Goal: Task Accomplishment & Management: Complete application form

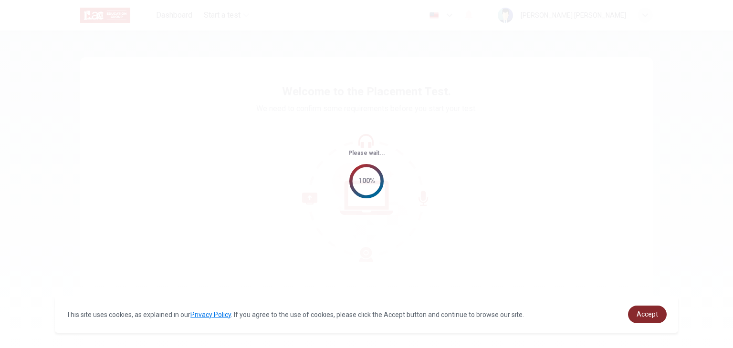
click at [641, 310] on span "Accept" at bounding box center [646, 314] width 21 height 8
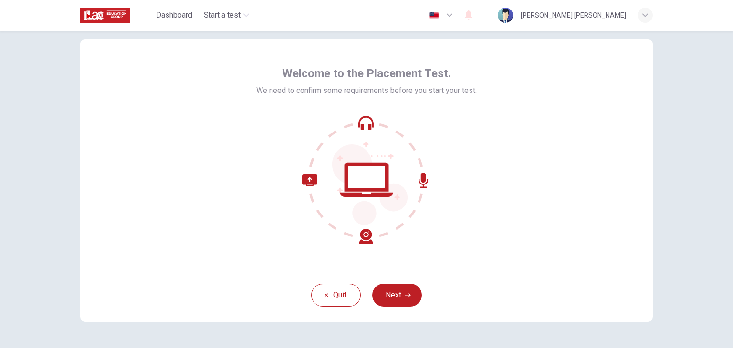
scroll to position [17, 0]
click at [397, 297] on button "Next" at bounding box center [397, 296] width 50 height 23
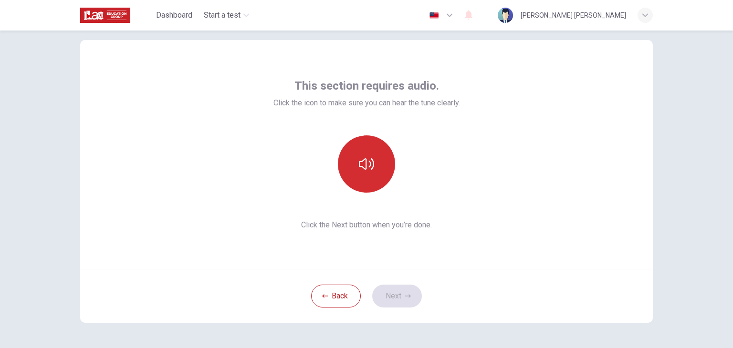
click at [364, 164] on icon "button" at bounding box center [366, 163] width 15 height 15
click at [376, 171] on button "button" at bounding box center [366, 163] width 57 height 57
click at [362, 167] on icon "button" at bounding box center [366, 163] width 15 height 15
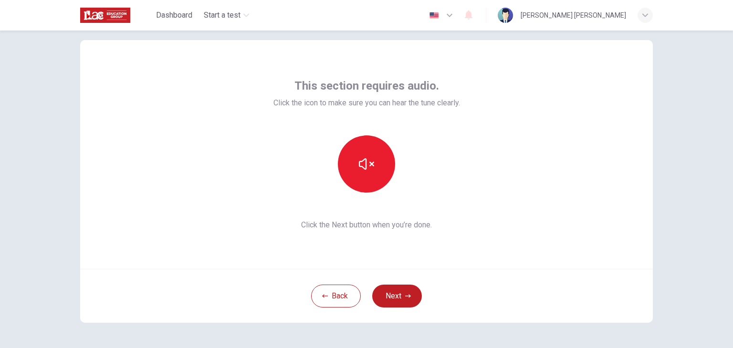
click at [392, 298] on button "Next" at bounding box center [397, 296] width 50 height 23
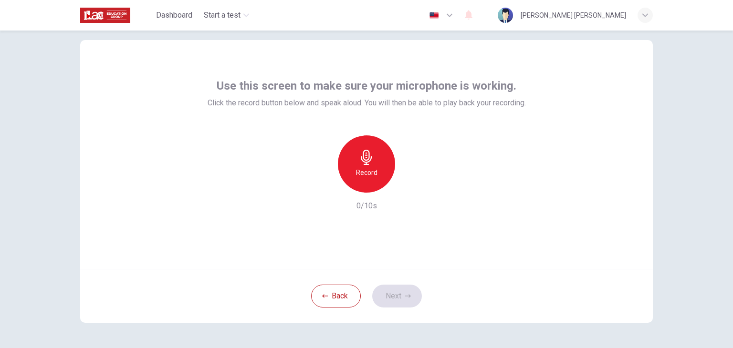
click at [365, 178] on div "Record" at bounding box center [366, 163] width 57 height 57
click at [369, 166] on div "Stop" at bounding box center [366, 163] width 57 height 57
click at [409, 185] on icon "button" at bounding box center [411, 185] width 4 height 6
click at [389, 289] on button "Next" at bounding box center [397, 296] width 50 height 23
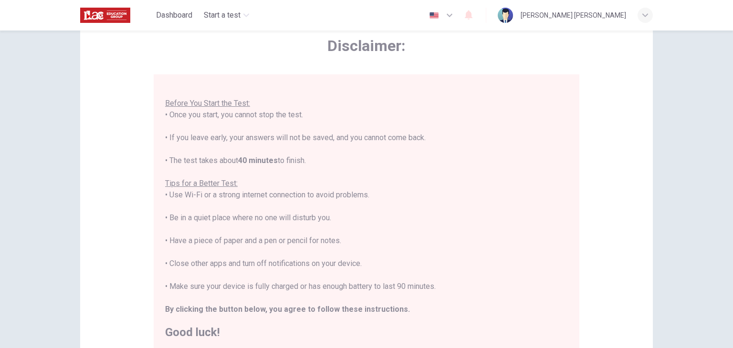
scroll to position [49, 0]
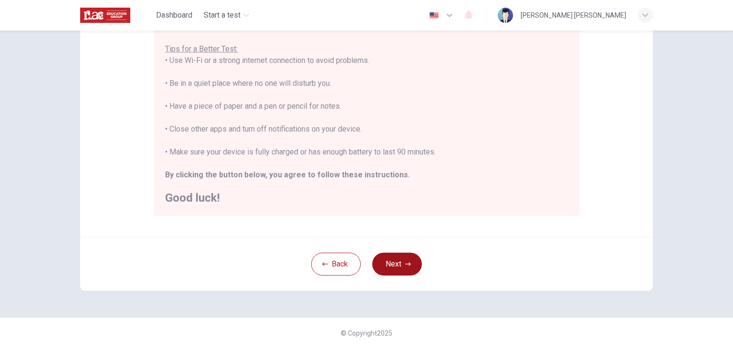
click at [403, 256] on button "Next" at bounding box center [397, 264] width 50 height 23
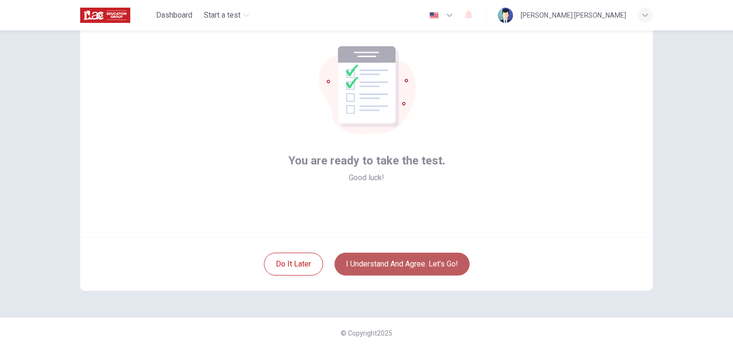
click at [364, 267] on button "I understand and agree. Let’s go!" at bounding box center [401, 264] width 135 height 23
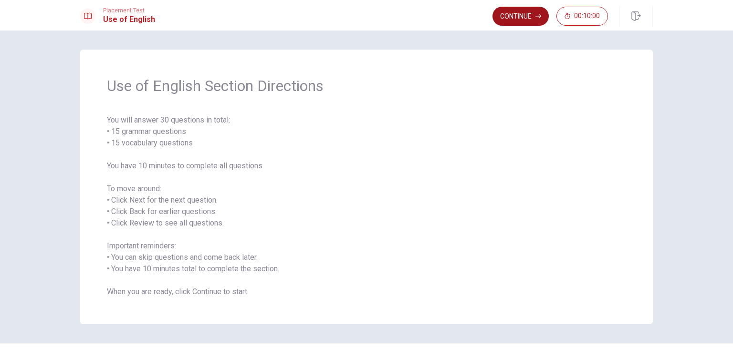
click at [515, 18] on button "Continue" at bounding box center [520, 16] width 56 height 19
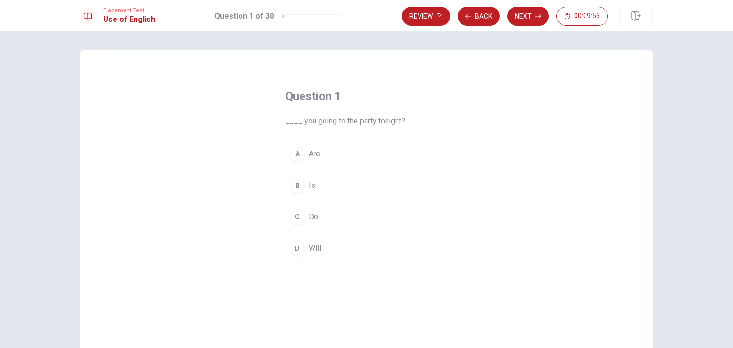
click at [295, 153] on div "A" at bounding box center [297, 153] width 15 height 15
drag, startPoint x: 338, startPoint y: 155, endPoint x: 299, endPoint y: 126, distance: 48.1
click at [299, 126] on div "Question 1 ____ you going to the party tonight? A Are B Is C Do D Will" at bounding box center [366, 174] width 200 height 202
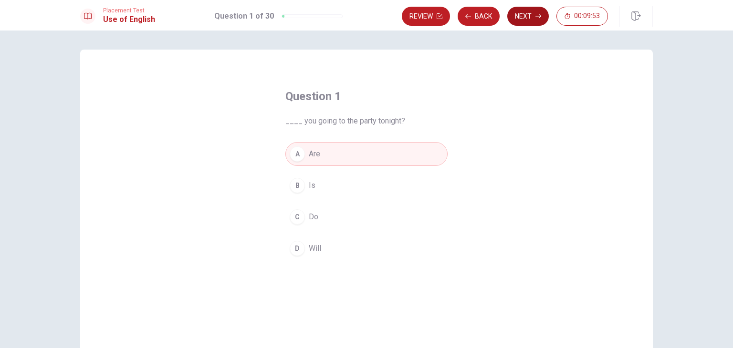
click at [534, 16] on button "Next" at bounding box center [527, 16] width 41 height 19
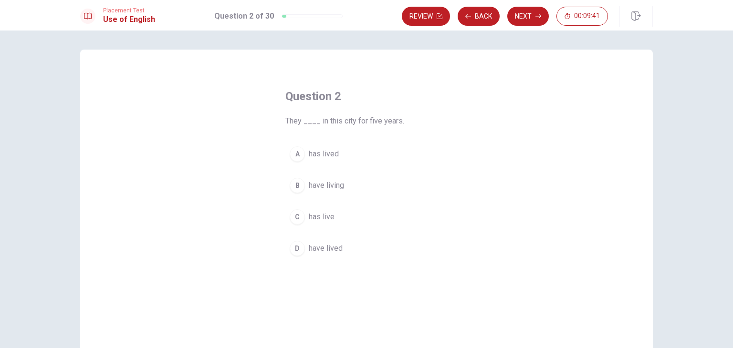
click at [292, 216] on div "C" at bounding box center [297, 216] width 15 height 15
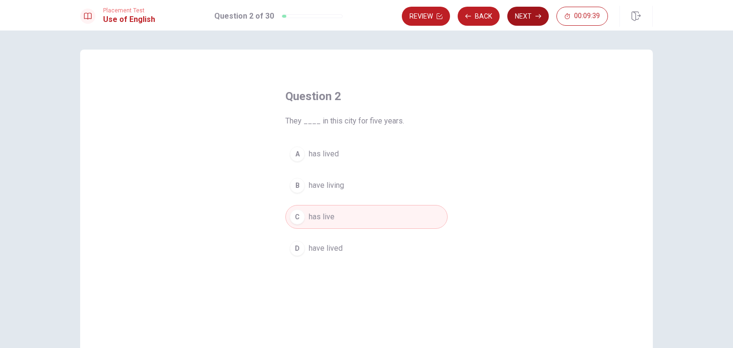
click at [524, 14] on button "Next" at bounding box center [527, 16] width 41 height 19
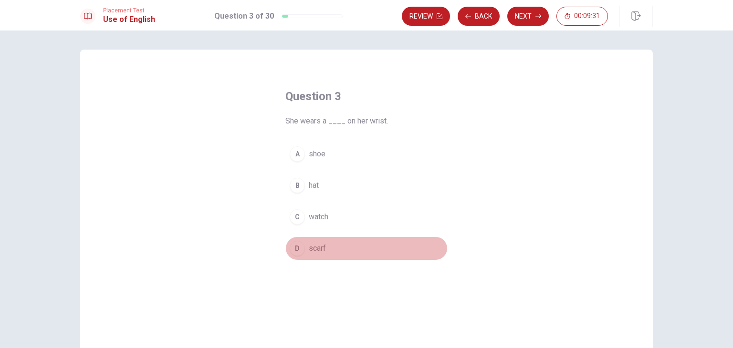
click at [293, 251] on div "D" at bounding box center [297, 248] width 15 height 15
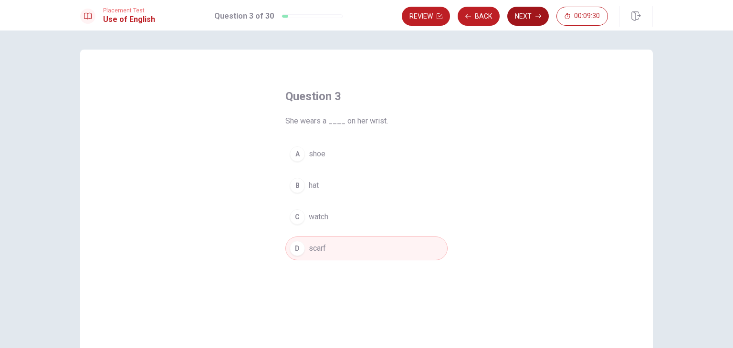
click at [527, 16] on button "Next" at bounding box center [527, 16] width 41 height 19
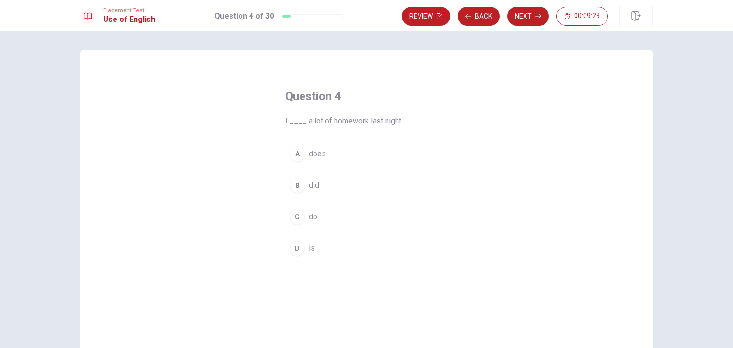
click at [294, 185] on div "B" at bounding box center [297, 185] width 15 height 15
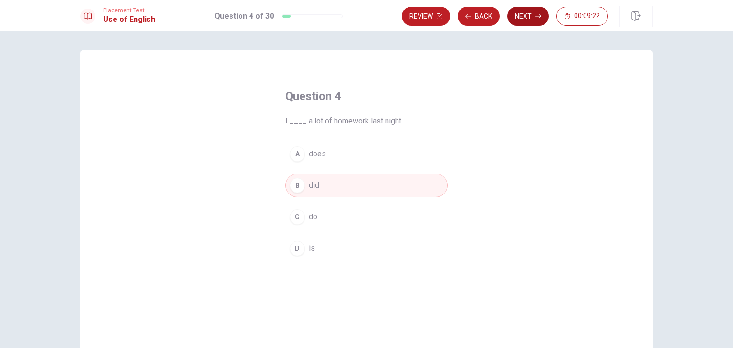
click at [532, 16] on button "Next" at bounding box center [527, 16] width 41 height 19
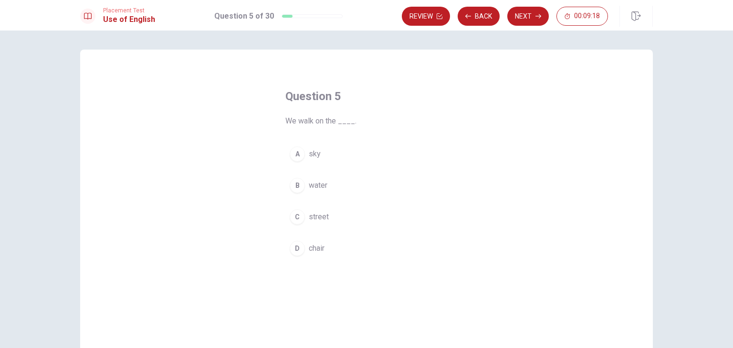
click at [296, 216] on div "C" at bounding box center [297, 216] width 15 height 15
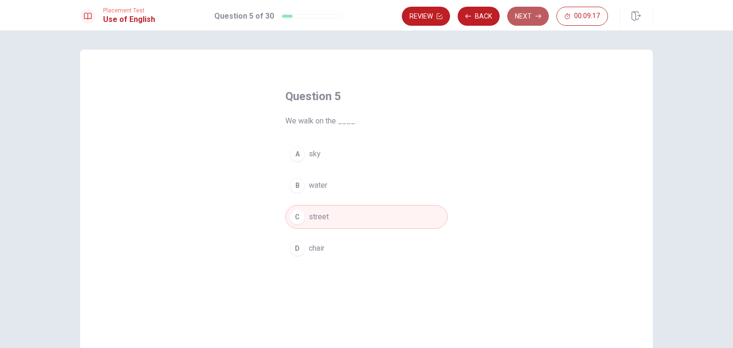
click at [533, 21] on button "Next" at bounding box center [527, 16] width 41 height 19
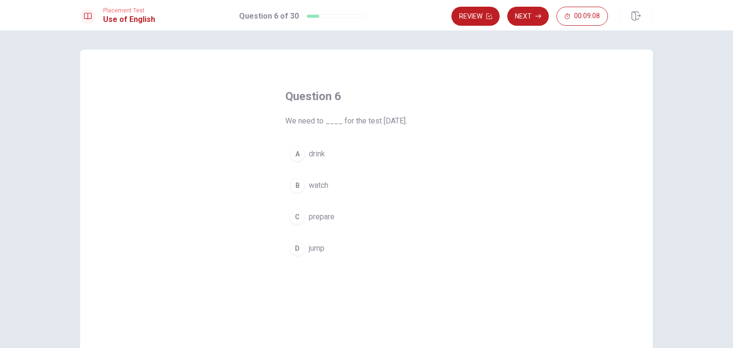
click at [298, 222] on div "C" at bounding box center [297, 216] width 15 height 15
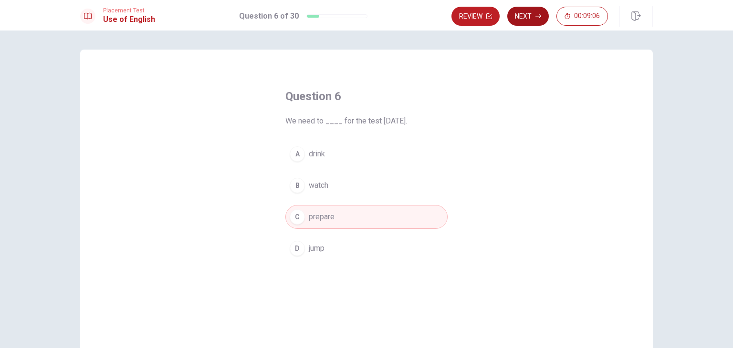
click at [530, 17] on button "Next" at bounding box center [527, 16] width 41 height 19
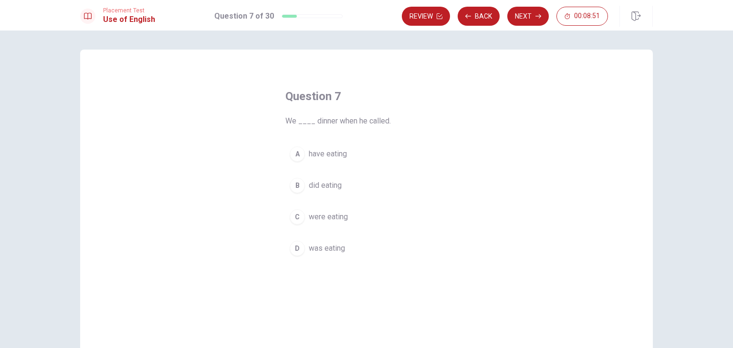
click at [298, 218] on div "C" at bounding box center [297, 216] width 15 height 15
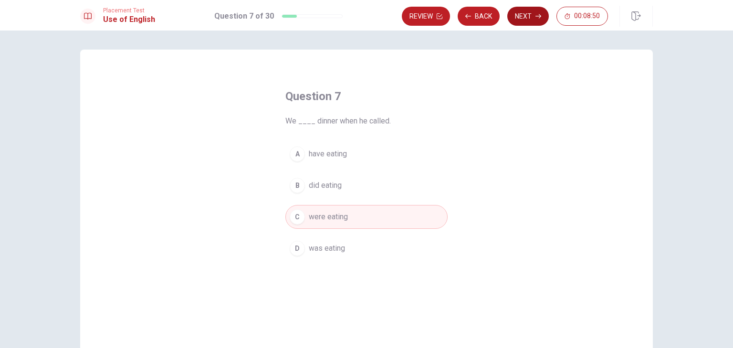
click at [530, 11] on button "Next" at bounding box center [527, 16] width 41 height 19
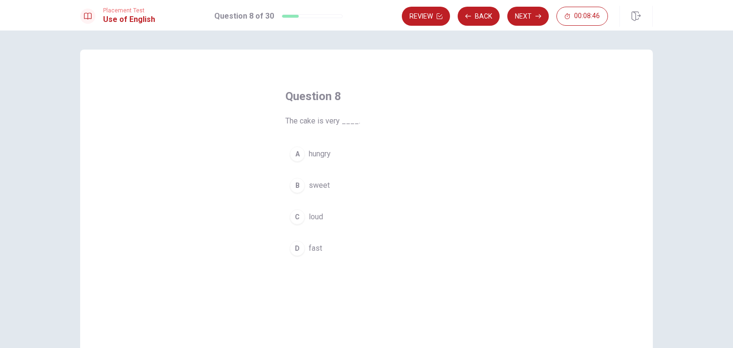
click at [301, 187] on div "B" at bounding box center [297, 185] width 15 height 15
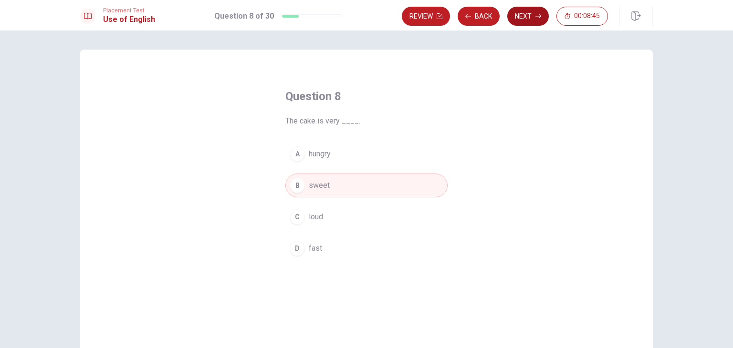
click at [525, 14] on button "Next" at bounding box center [527, 16] width 41 height 19
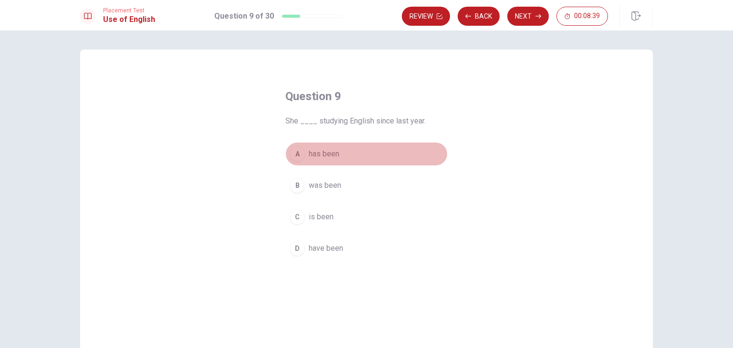
click at [296, 156] on div "A" at bounding box center [297, 153] width 15 height 15
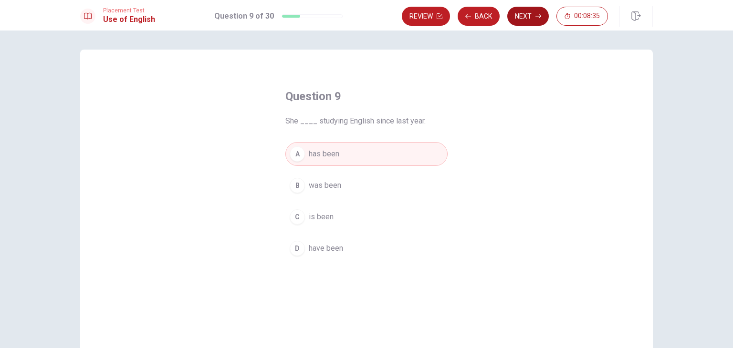
click at [532, 16] on button "Next" at bounding box center [527, 16] width 41 height 19
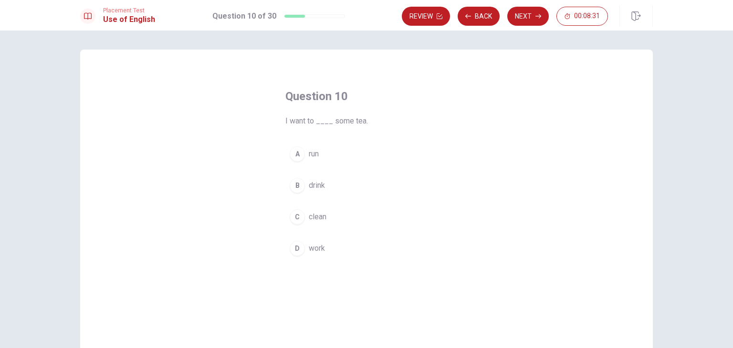
click at [296, 183] on div "B" at bounding box center [297, 185] width 15 height 15
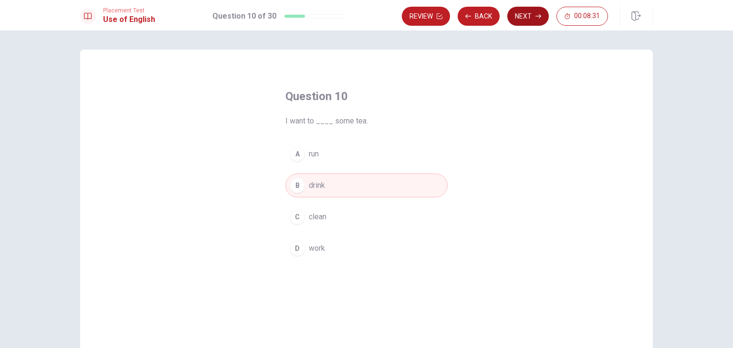
click at [523, 14] on button "Next" at bounding box center [527, 16] width 41 height 19
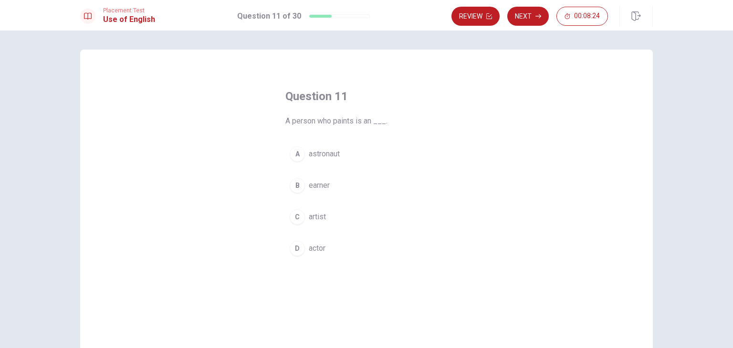
click at [293, 214] on div "C" at bounding box center [297, 216] width 15 height 15
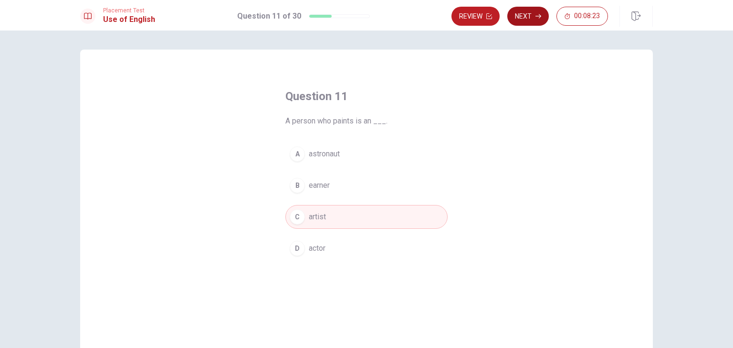
click at [534, 13] on button "Next" at bounding box center [527, 16] width 41 height 19
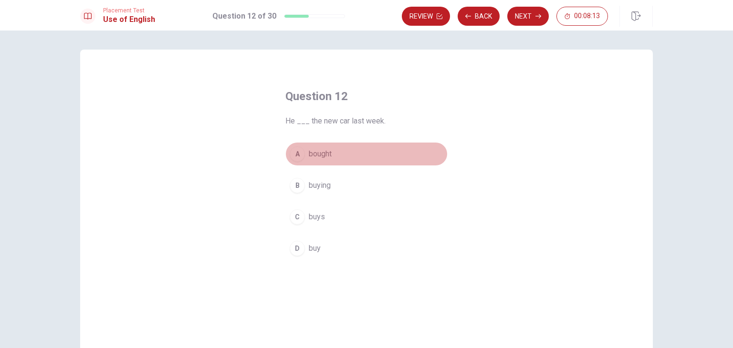
click at [297, 155] on div "A" at bounding box center [297, 153] width 15 height 15
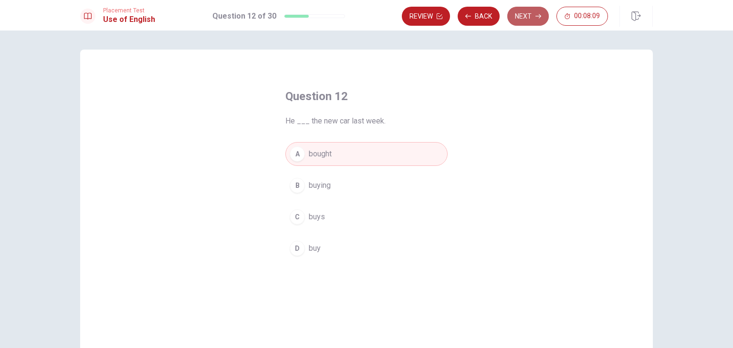
click at [522, 10] on button "Next" at bounding box center [527, 16] width 41 height 19
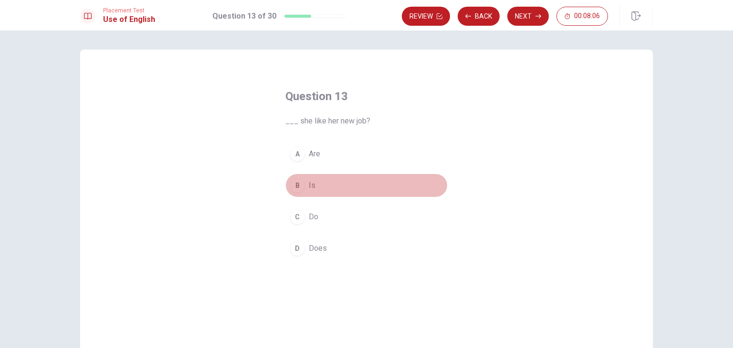
click at [294, 185] on div "B" at bounding box center [297, 185] width 15 height 15
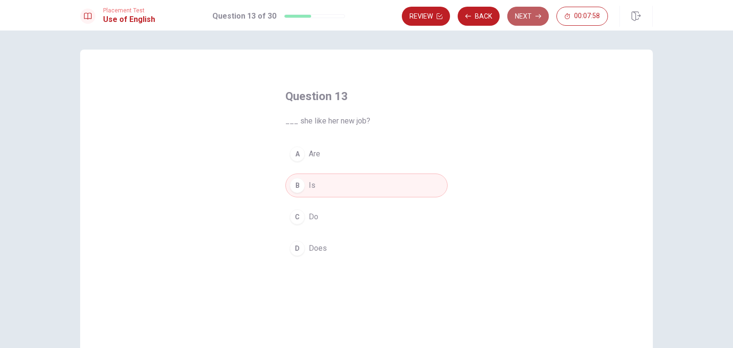
click at [531, 15] on button "Next" at bounding box center [527, 16] width 41 height 19
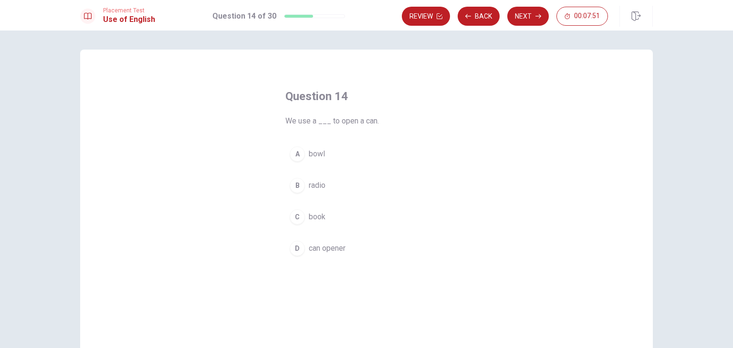
click at [292, 248] on div "D" at bounding box center [297, 248] width 15 height 15
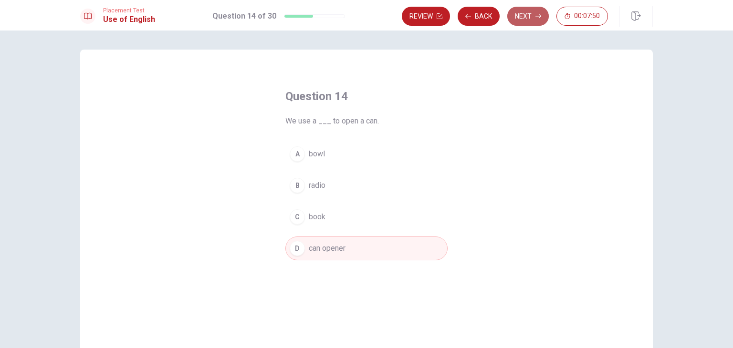
click at [524, 15] on button "Next" at bounding box center [527, 16] width 41 height 19
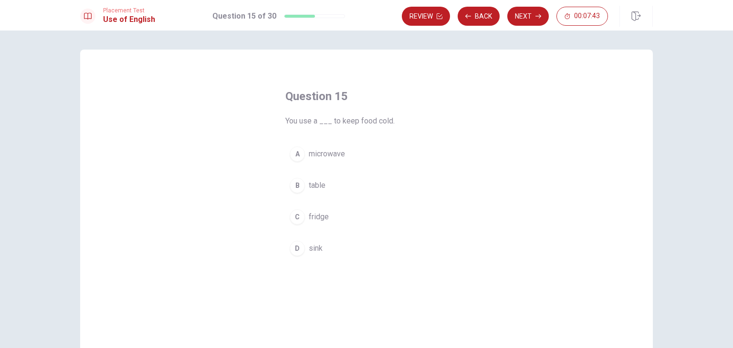
click at [294, 213] on div "C" at bounding box center [297, 216] width 15 height 15
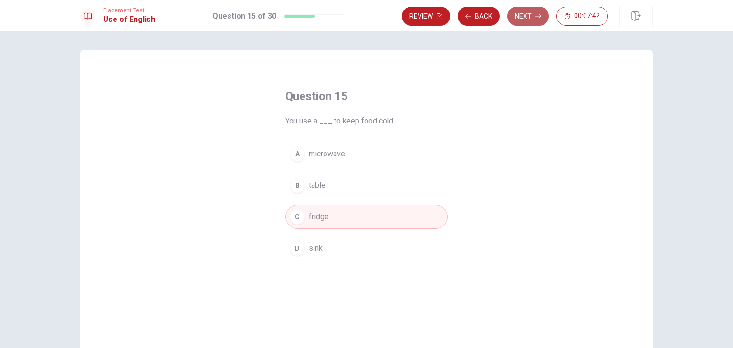
click at [528, 15] on button "Next" at bounding box center [527, 16] width 41 height 19
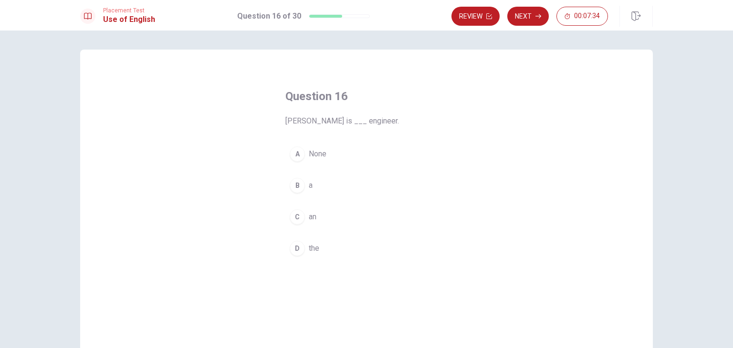
click at [292, 216] on div "C" at bounding box center [297, 216] width 15 height 15
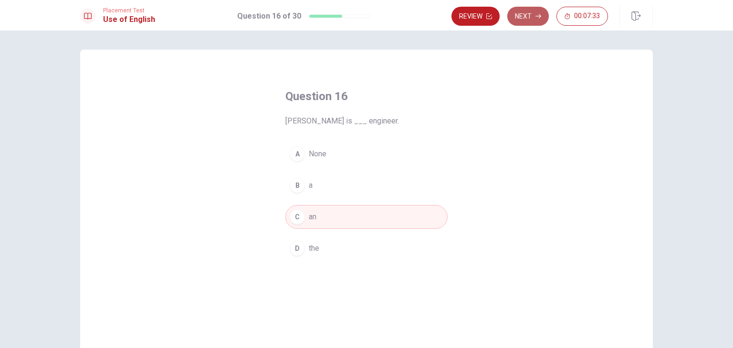
click at [527, 12] on button "Next" at bounding box center [527, 16] width 41 height 19
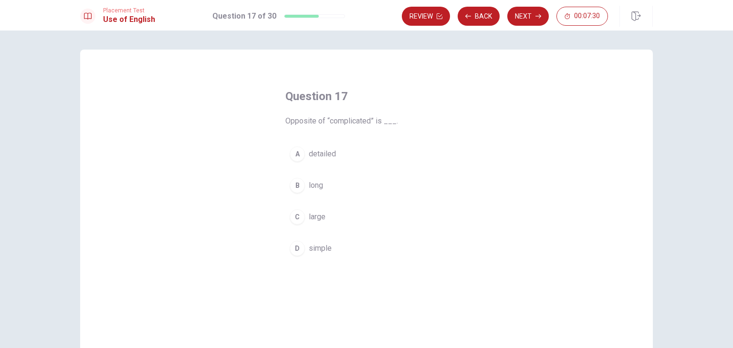
click at [295, 247] on div "D" at bounding box center [297, 248] width 15 height 15
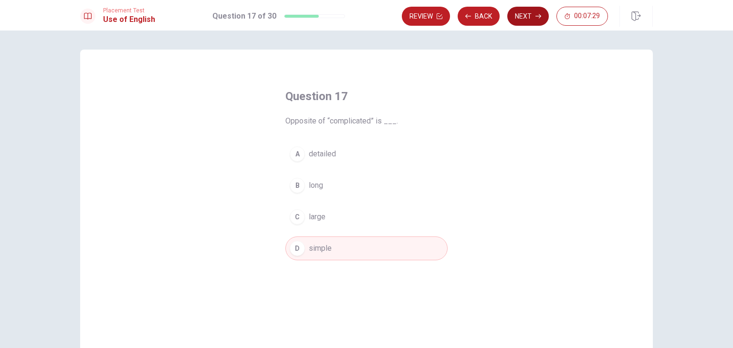
click at [518, 21] on button "Next" at bounding box center [527, 16] width 41 height 19
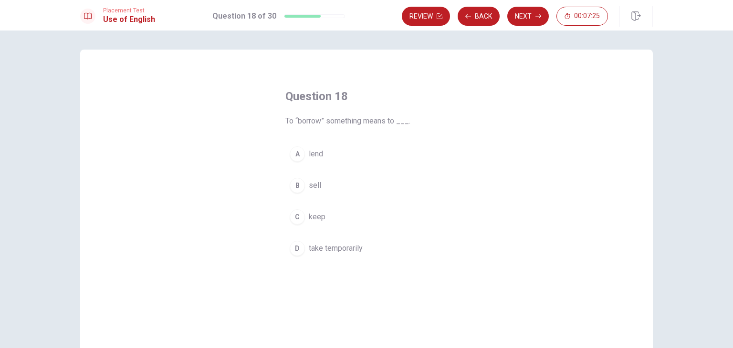
click at [294, 250] on div "D" at bounding box center [297, 248] width 15 height 15
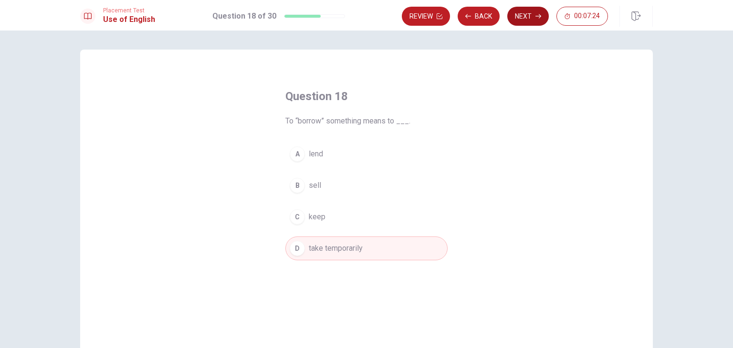
click at [535, 15] on button "Next" at bounding box center [527, 16] width 41 height 19
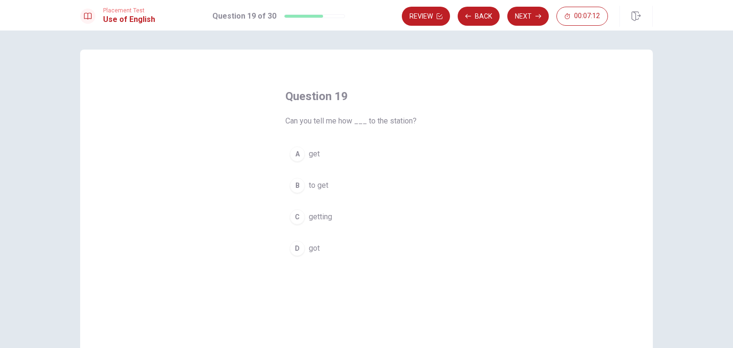
click at [295, 186] on div "B" at bounding box center [297, 185] width 15 height 15
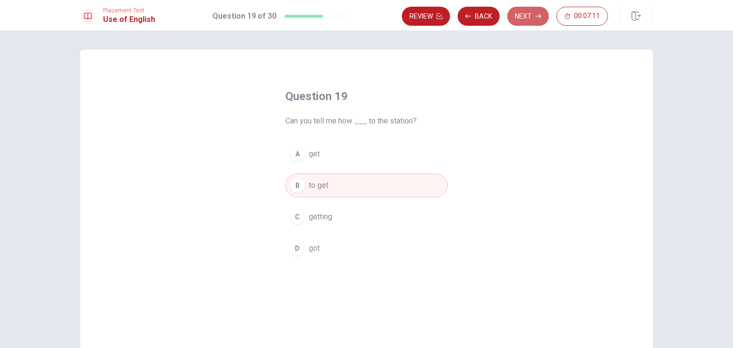
click at [529, 10] on button "Next" at bounding box center [527, 16] width 41 height 19
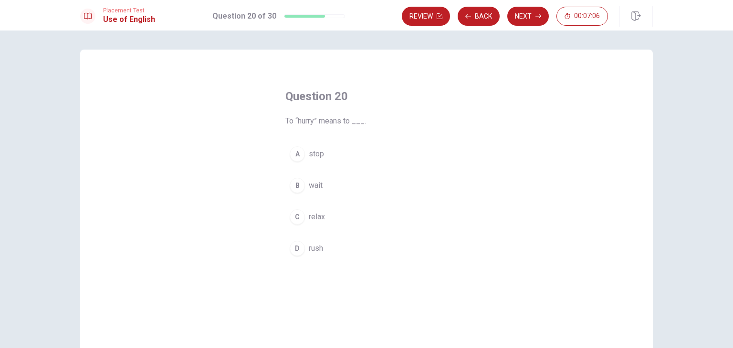
click at [292, 250] on div "D" at bounding box center [297, 248] width 15 height 15
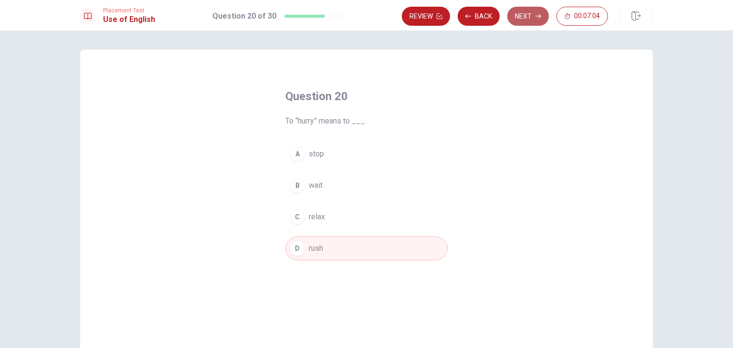
click at [526, 21] on button "Next" at bounding box center [527, 16] width 41 height 19
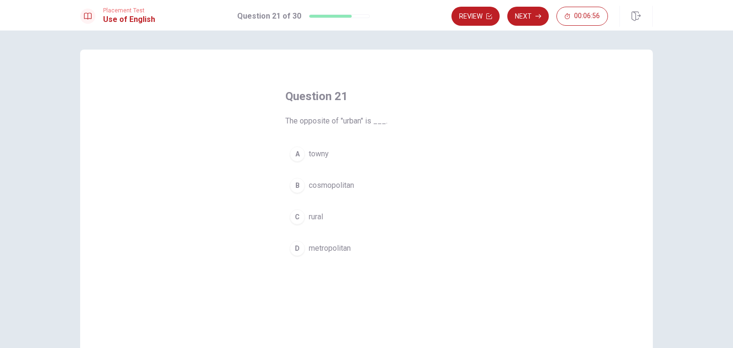
click at [297, 220] on div "C" at bounding box center [297, 216] width 15 height 15
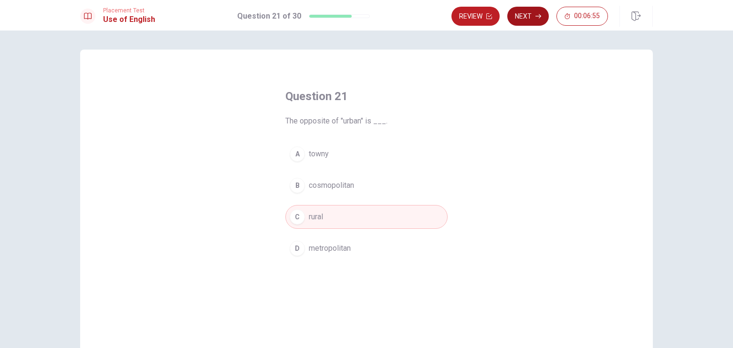
click at [528, 14] on button "Next" at bounding box center [527, 16] width 41 height 19
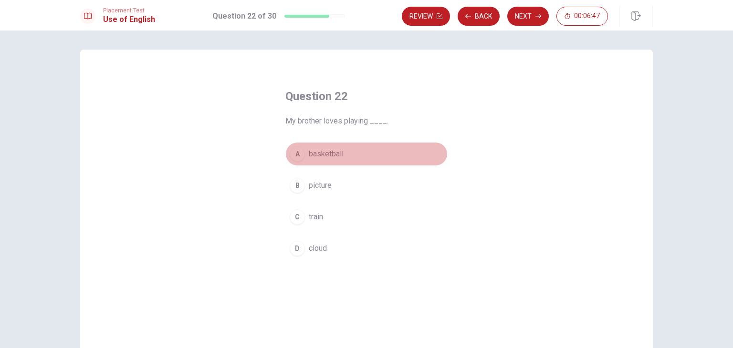
click at [294, 155] on div "A" at bounding box center [297, 153] width 15 height 15
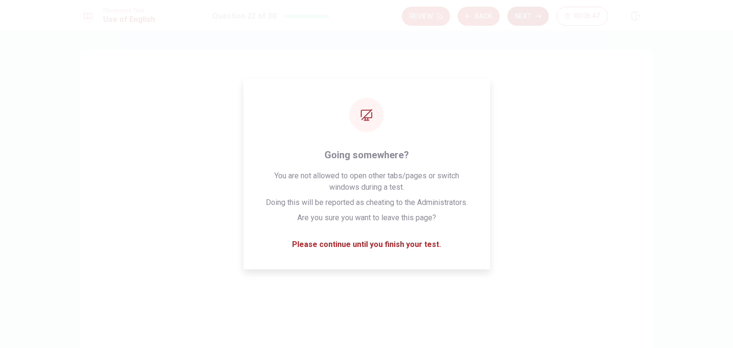
click at [528, 14] on button "Next" at bounding box center [527, 16] width 41 height 19
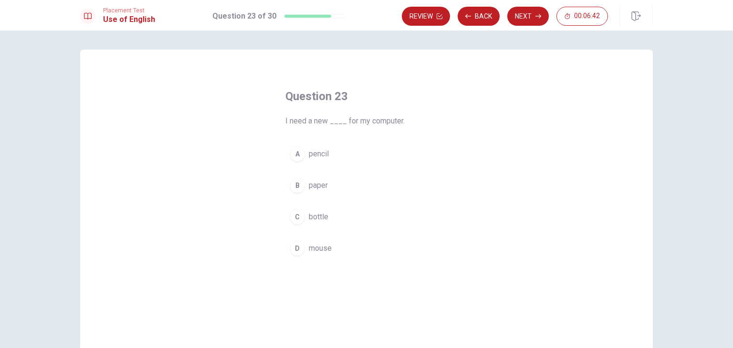
click at [295, 252] on div "D" at bounding box center [297, 248] width 15 height 15
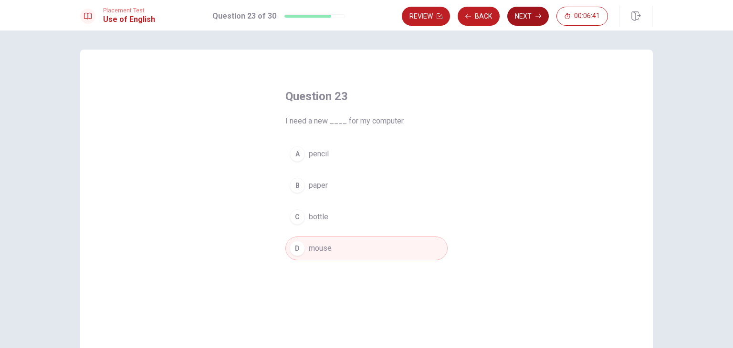
click at [521, 20] on button "Next" at bounding box center [527, 16] width 41 height 19
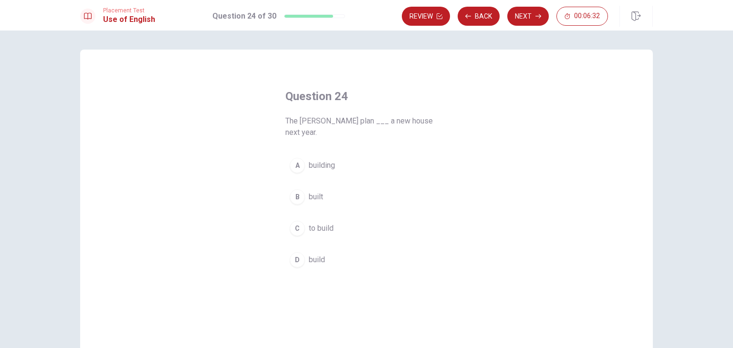
click at [292, 221] on div "C" at bounding box center [297, 228] width 15 height 15
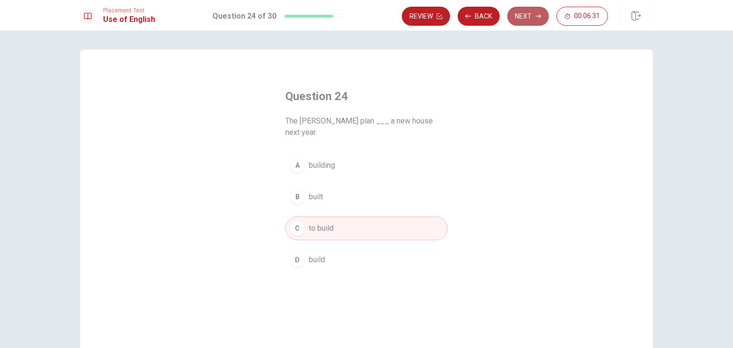
click at [522, 20] on button "Next" at bounding box center [527, 16] width 41 height 19
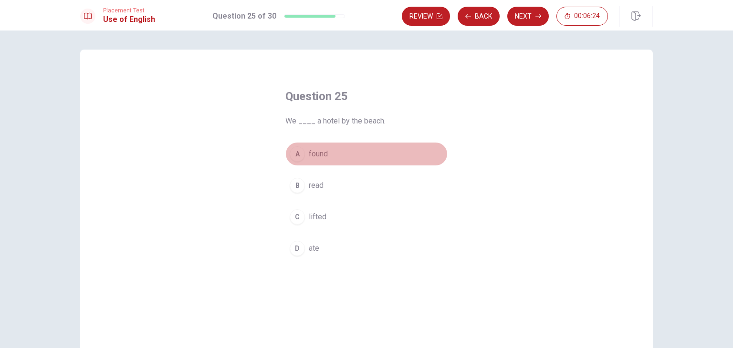
click at [294, 155] on div "A" at bounding box center [297, 153] width 15 height 15
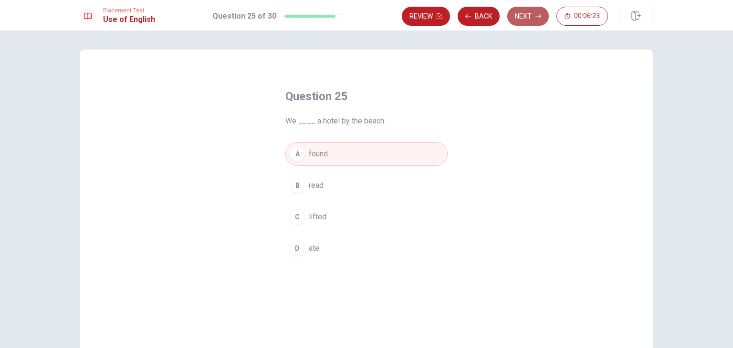
click at [521, 19] on button "Next" at bounding box center [527, 16] width 41 height 19
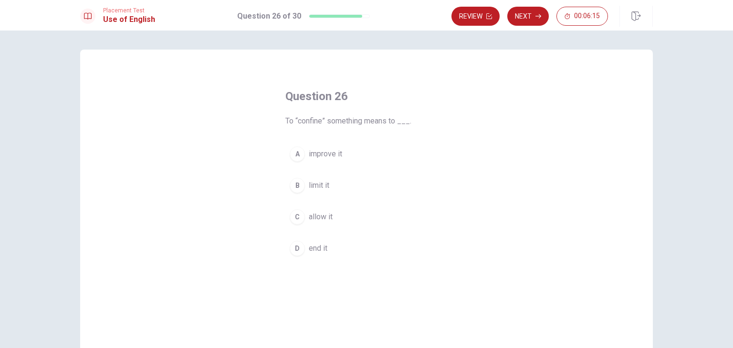
click at [290, 191] on div "B" at bounding box center [297, 185] width 15 height 15
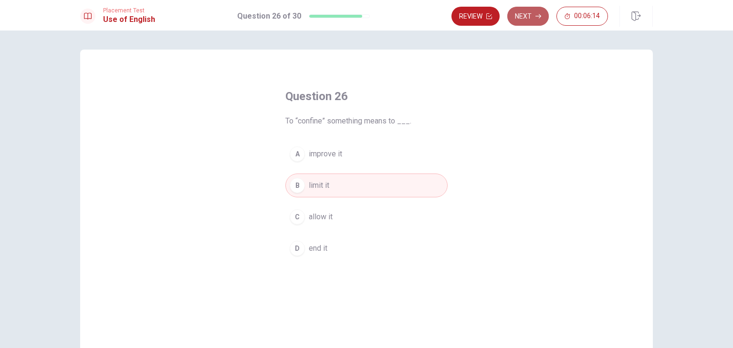
click at [519, 17] on button "Next" at bounding box center [527, 16] width 41 height 19
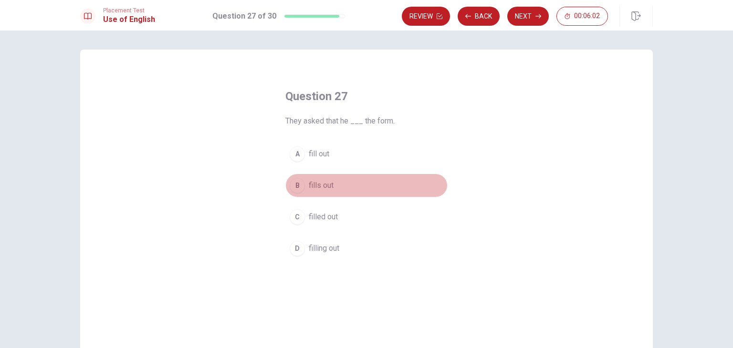
click at [291, 186] on div "B" at bounding box center [297, 185] width 15 height 15
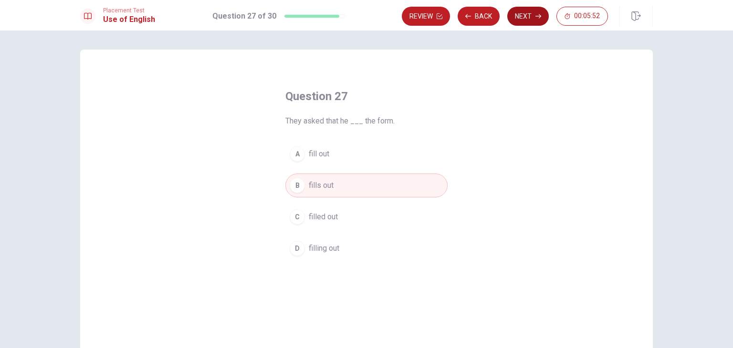
click at [532, 18] on button "Next" at bounding box center [527, 16] width 41 height 19
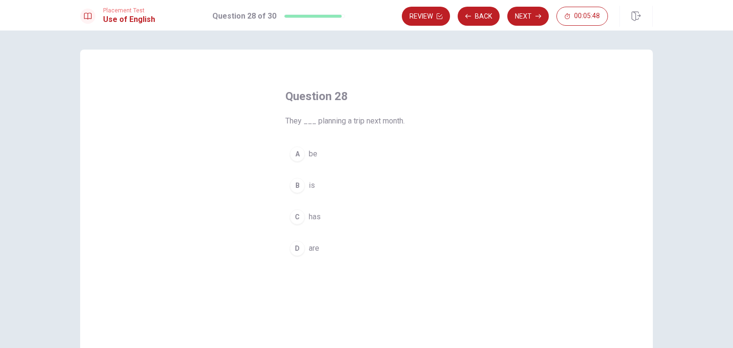
click at [296, 246] on div "D" at bounding box center [297, 248] width 15 height 15
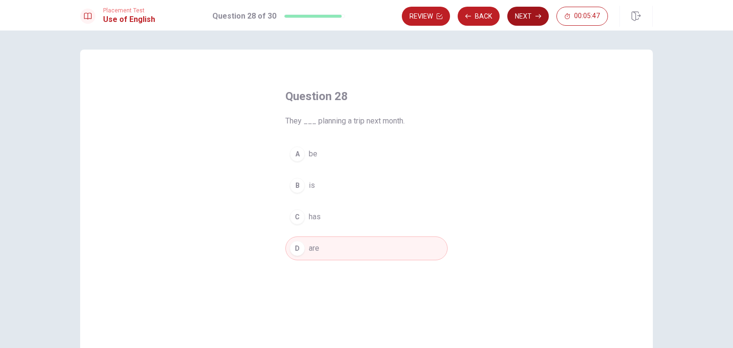
click at [528, 16] on button "Next" at bounding box center [527, 16] width 41 height 19
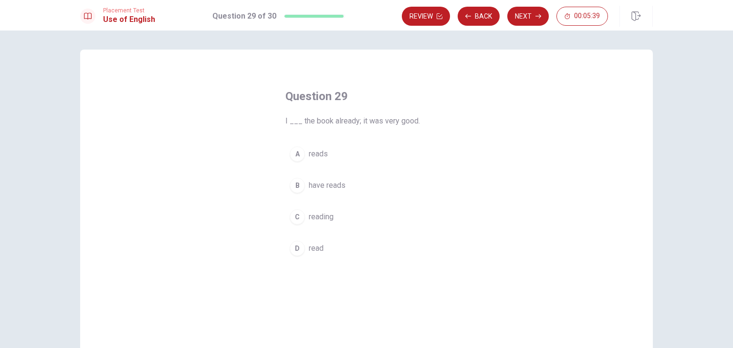
click at [294, 250] on div "D" at bounding box center [297, 248] width 15 height 15
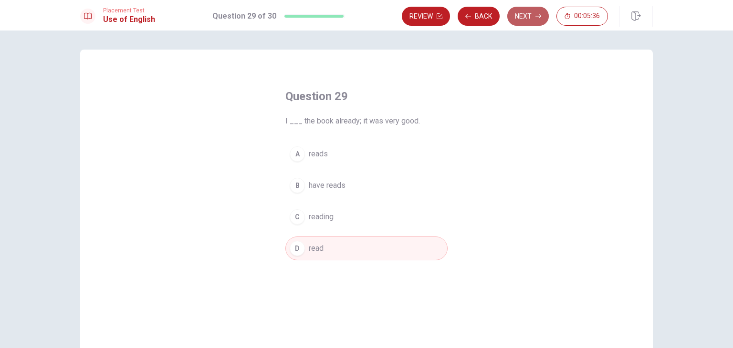
click at [525, 16] on button "Next" at bounding box center [527, 16] width 41 height 19
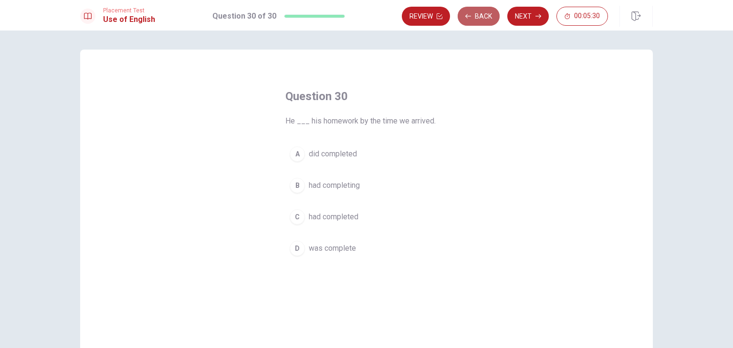
click at [472, 14] on button "Back" at bounding box center [478, 16] width 42 height 19
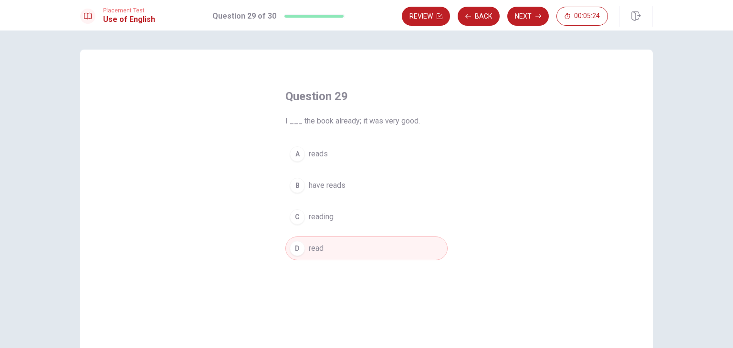
click at [523, 16] on button "Next" at bounding box center [527, 16] width 41 height 19
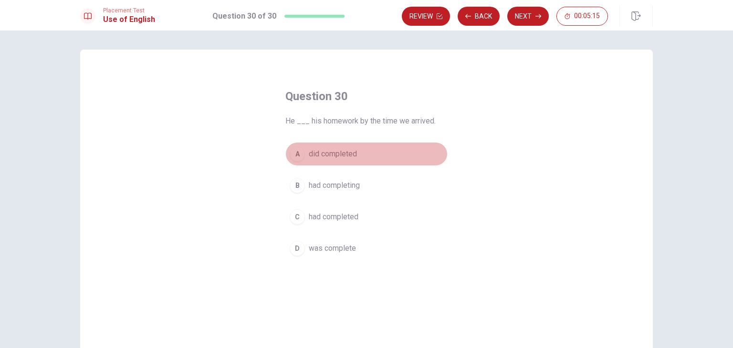
click at [297, 155] on div "A" at bounding box center [297, 153] width 15 height 15
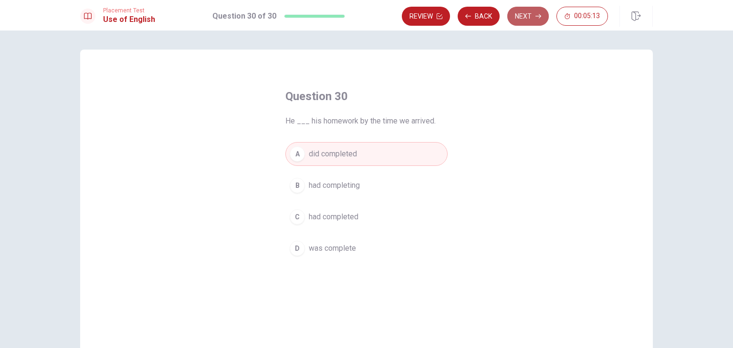
click at [531, 15] on button "Next" at bounding box center [527, 16] width 41 height 19
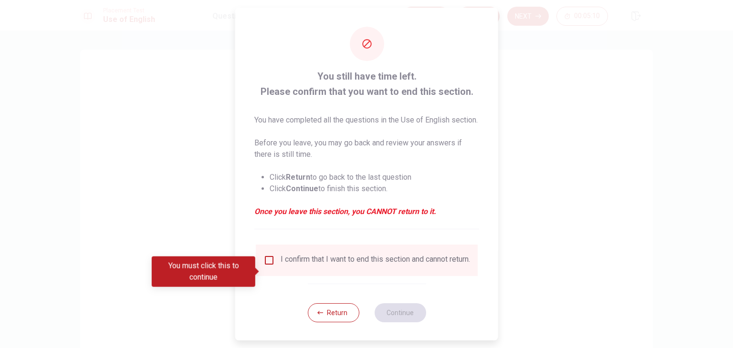
click at [267, 266] on input "You must click this to continue" at bounding box center [268, 260] width 11 height 11
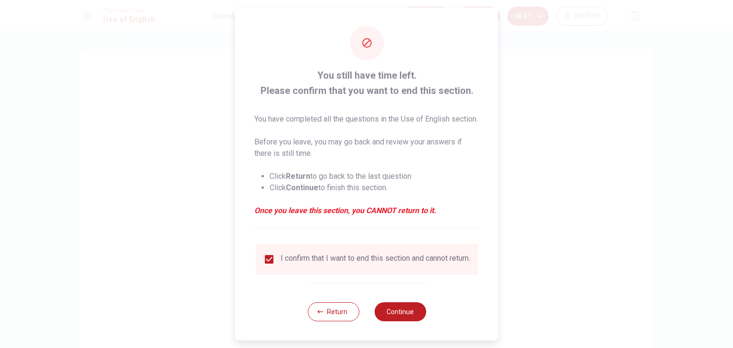
scroll to position [19, 0]
click at [413, 310] on button "Continue" at bounding box center [400, 311] width 52 height 19
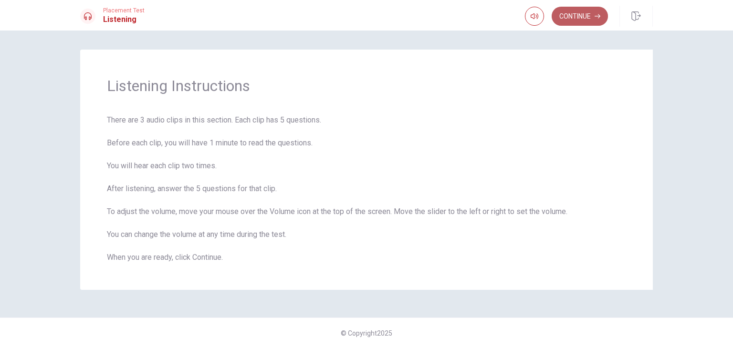
click at [571, 15] on button "Continue" at bounding box center [579, 16] width 56 height 19
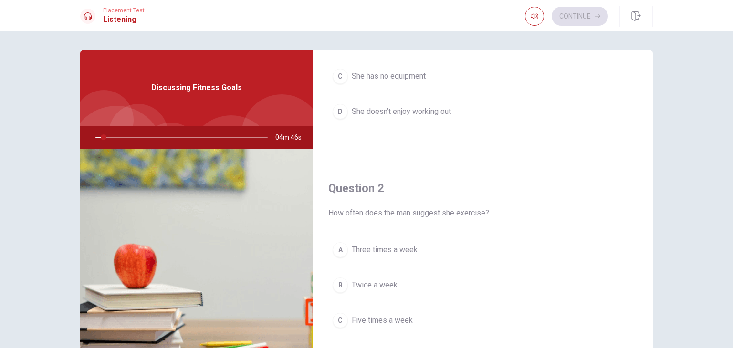
scroll to position [0, 0]
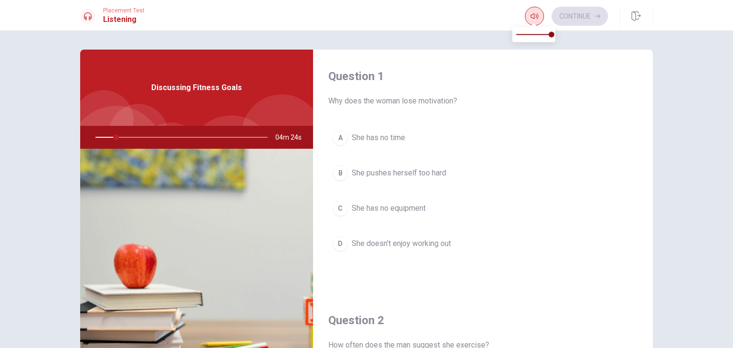
click at [534, 19] on icon "button" at bounding box center [534, 16] width 8 height 8
click at [529, 16] on button "button" at bounding box center [534, 16] width 19 height 19
drag, startPoint x: 115, startPoint y: 138, endPoint x: 92, endPoint y: 138, distance: 23.4
click at [92, 138] on div at bounding box center [179, 137] width 191 height 23
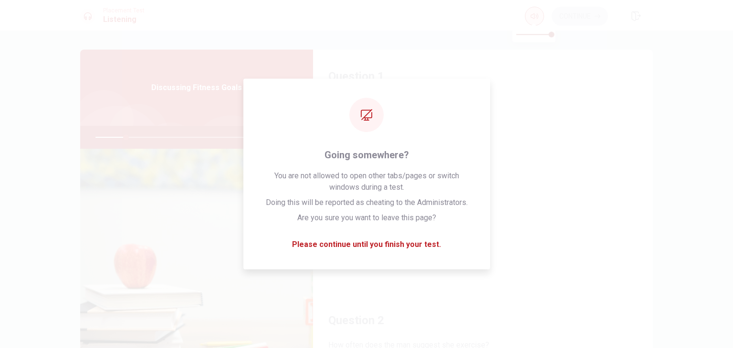
click at [536, 18] on icon "button" at bounding box center [534, 16] width 8 height 8
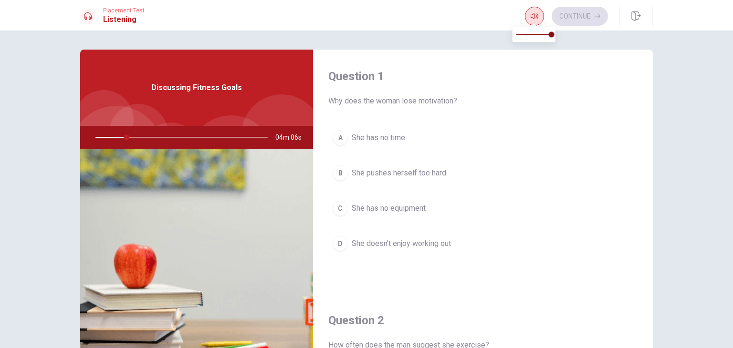
click at [532, 15] on icon "button" at bounding box center [534, 16] width 8 height 8
click at [148, 140] on div at bounding box center [179, 137] width 191 height 23
click at [153, 134] on div at bounding box center [179, 137] width 191 height 23
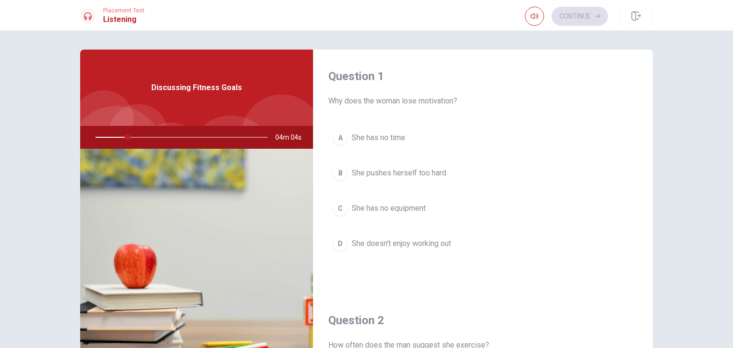
click at [152, 134] on div at bounding box center [179, 137] width 191 height 23
click at [110, 16] on h1 "Listening" at bounding box center [123, 19] width 41 height 11
click at [135, 31] on div "Question 1 Why does the woman lose motivation? A She has no time B She pushes h…" at bounding box center [366, 190] width 733 height 318
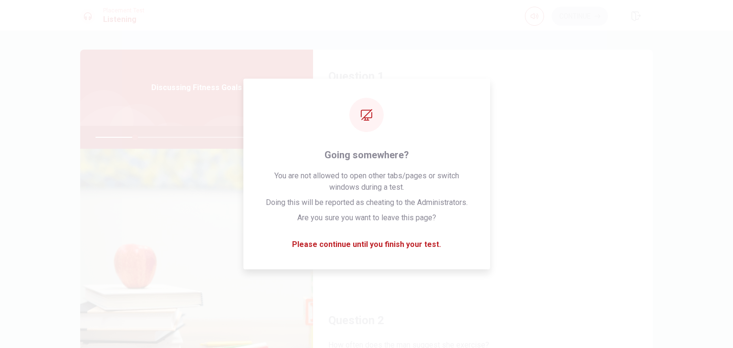
click at [107, 14] on h1 "Listening" at bounding box center [123, 19] width 41 height 11
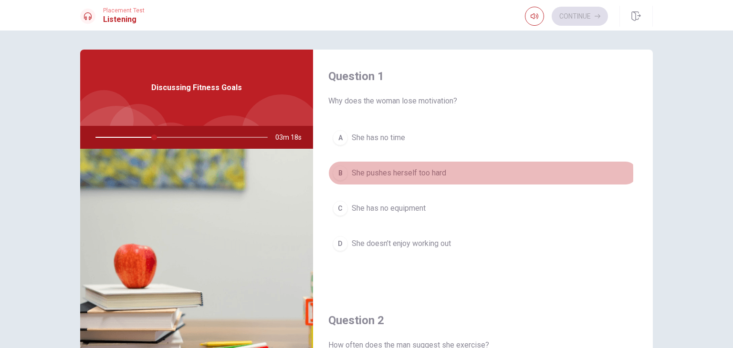
click at [337, 174] on div "B" at bounding box center [339, 173] width 15 height 15
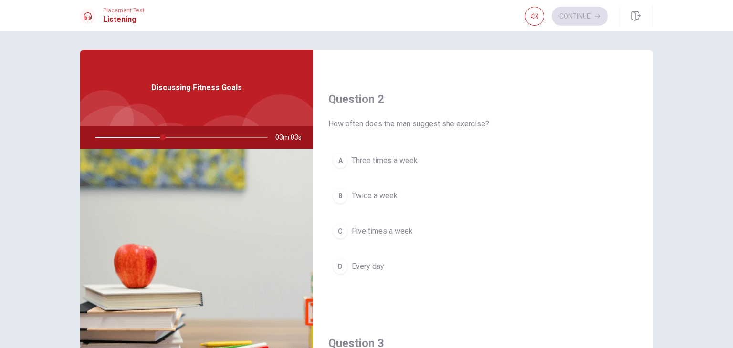
scroll to position [222, 0]
click at [341, 161] on div "A" at bounding box center [339, 159] width 15 height 15
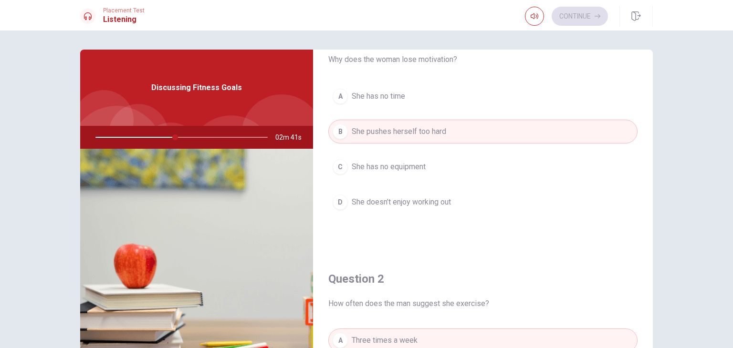
scroll to position [31, 0]
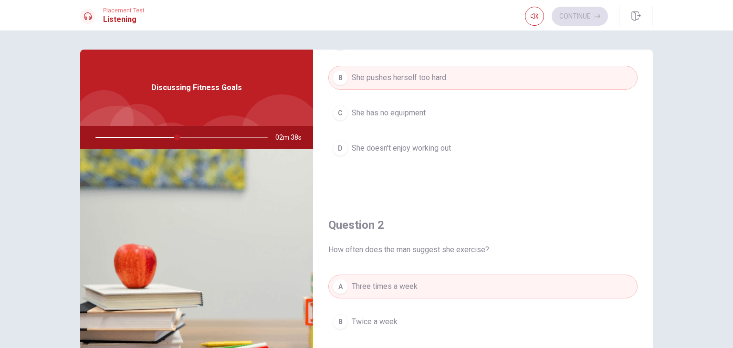
drag, startPoint x: 334, startPoint y: 146, endPoint x: 381, endPoint y: 182, distance: 58.6
click at [334, 146] on div "D" at bounding box center [339, 148] width 15 height 15
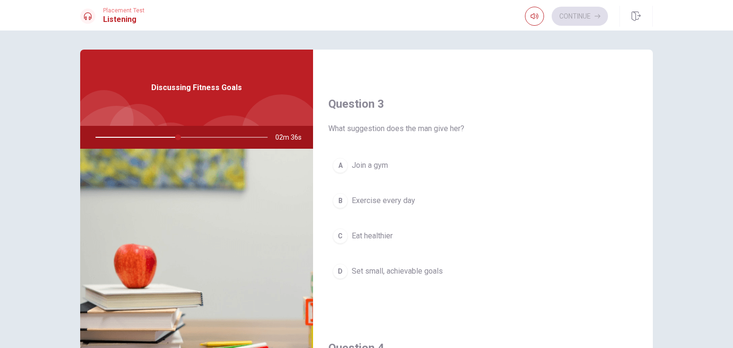
scroll to position [477, 0]
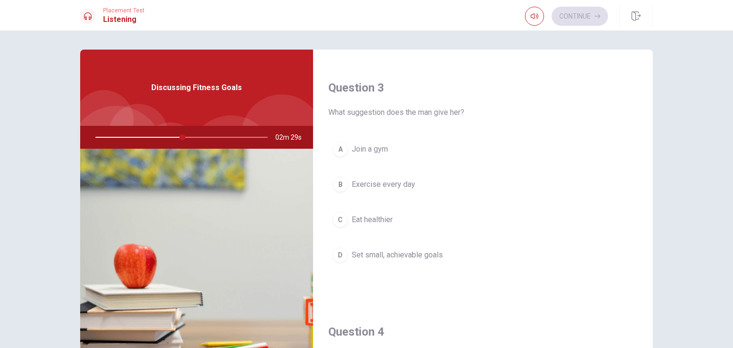
click at [335, 253] on div "D" at bounding box center [339, 255] width 15 height 15
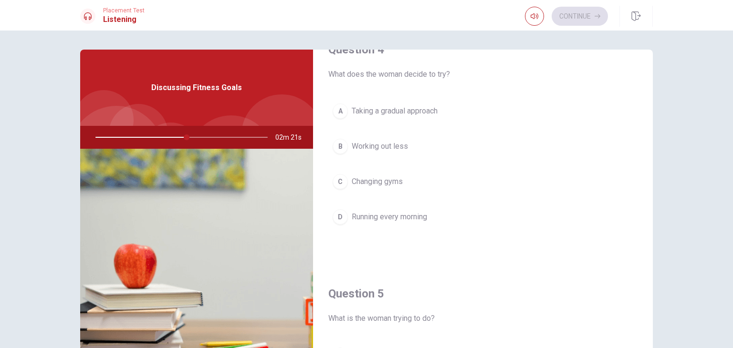
scroll to position [763, 0]
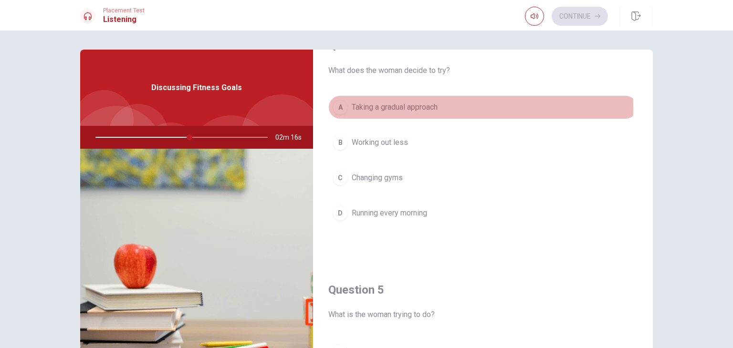
click at [338, 106] on div "A" at bounding box center [339, 107] width 15 height 15
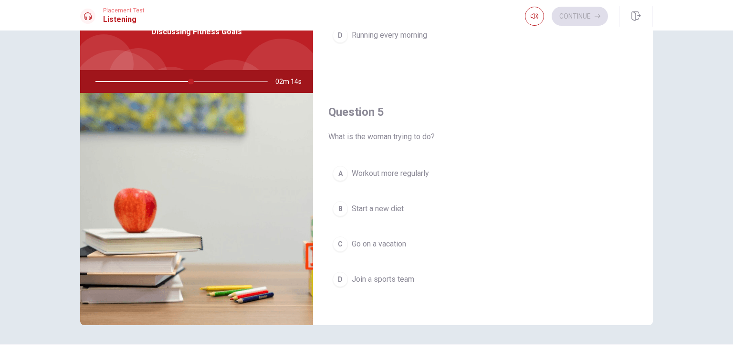
scroll to position [83, 0]
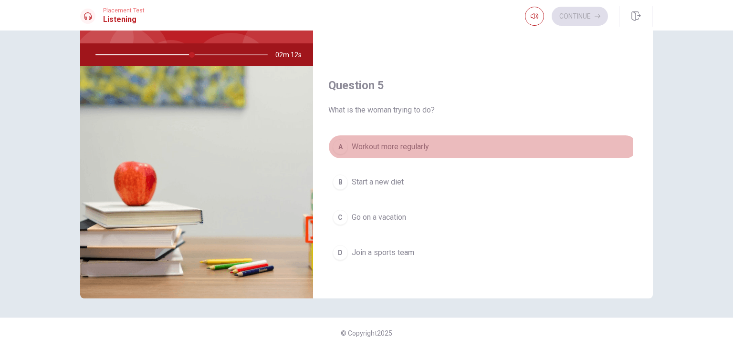
click at [340, 144] on div "A" at bounding box center [339, 146] width 15 height 15
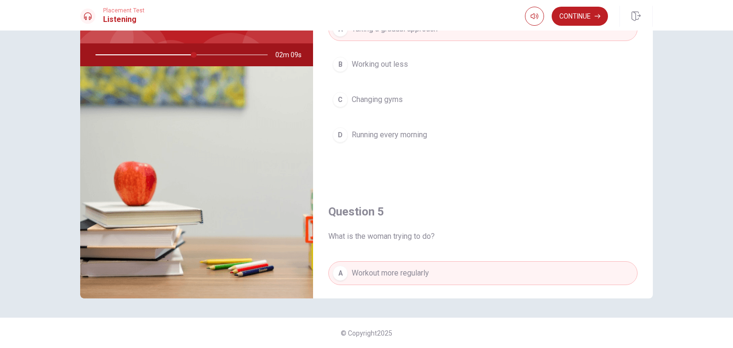
scroll to position [758, 0]
click at [579, 12] on button "Continue" at bounding box center [579, 16] width 56 height 19
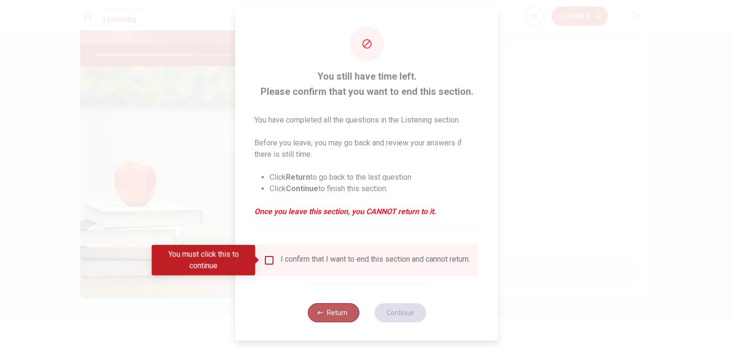
click at [316, 322] on button "Return" at bounding box center [333, 312] width 52 height 19
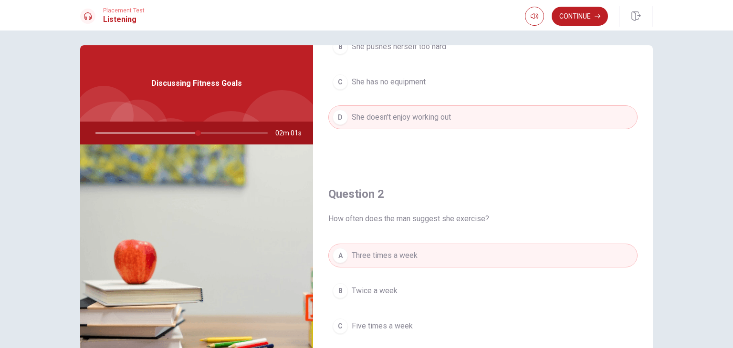
scroll to position [0, 0]
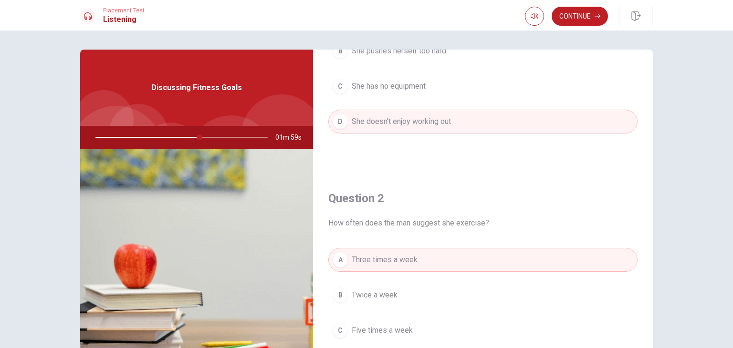
drag, startPoint x: 196, startPoint y: 139, endPoint x: 125, endPoint y: 69, distance: 99.5
click at [139, 137] on div at bounding box center [179, 137] width 191 height 23
click at [530, 12] on icon "button" at bounding box center [534, 16] width 8 height 8
drag, startPoint x: 199, startPoint y: 138, endPoint x: 352, endPoint y: 173, distance: 156.2
click at [241, 138] on div at bounding box center [179, 137] width 191 height 23
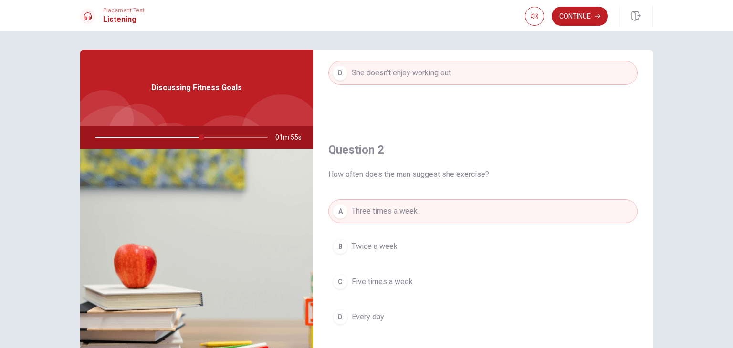
scroll to position [345, 0]
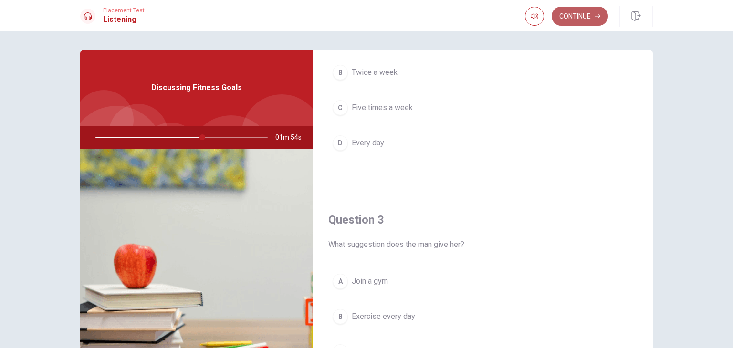
click at [576, 18] on button "Continue" at bounding box center [579, 16] width 56 height 19
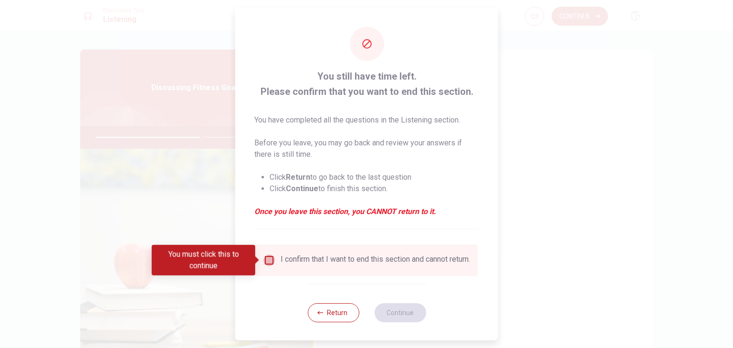
click at [270, 261] on input "You must click this to continue" at bounding box center [268, 260] width 11 height 11
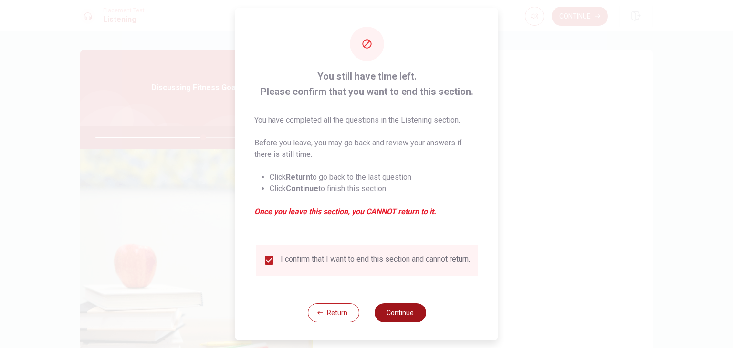
click at [403, 319] on button "Continue" at bounding box center [400, 312] width 52 height 19
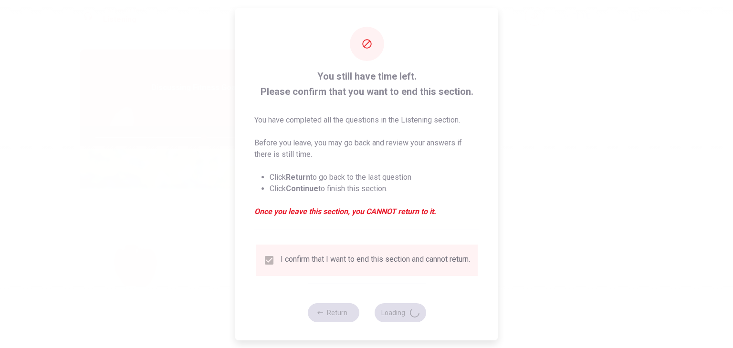
type input "63"
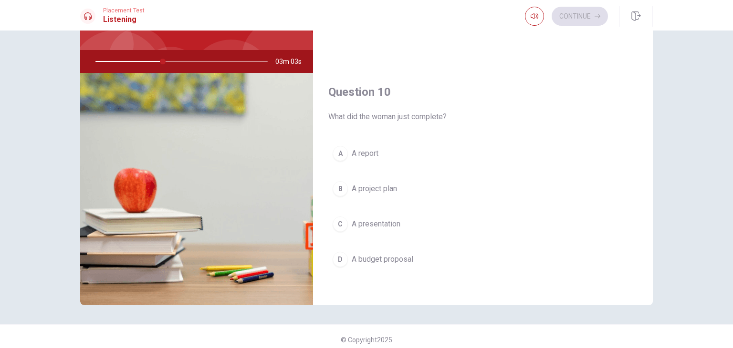
scroll to position [83, 0]
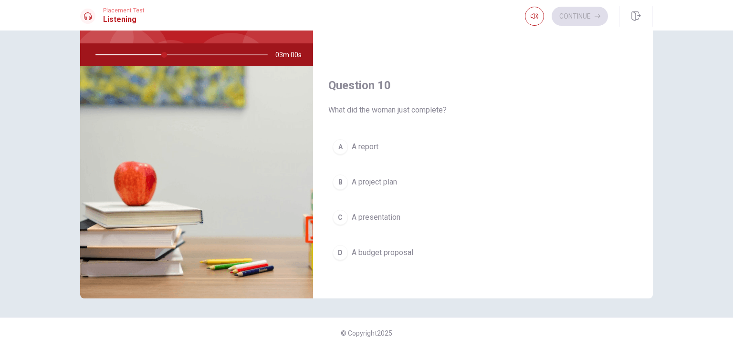
click at [336, 215] on div "C" at bounding box center [339, 217] width 15 height 15
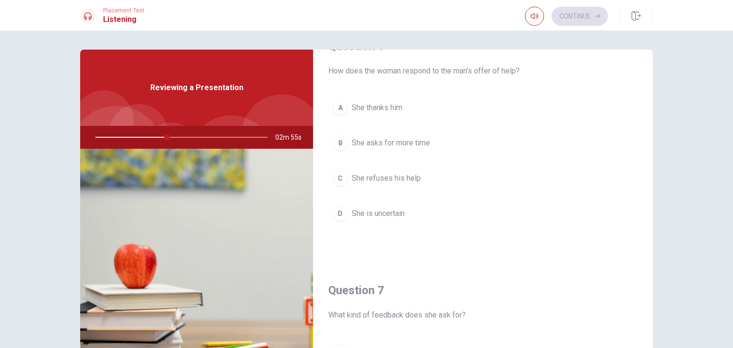
scroll to position [31, 0]
click at [339, 107] on div "A" at bounding box center [339, 106] width 15 height 15
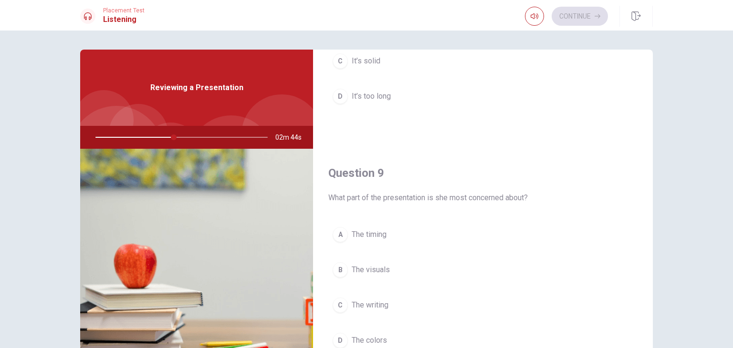
click at [338, 269] on div "B" at bounding box center [339, 269] width 15 height 15
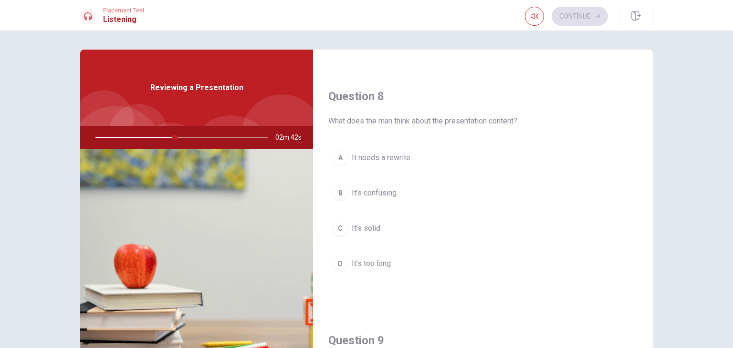
scroll to position [477, 0]
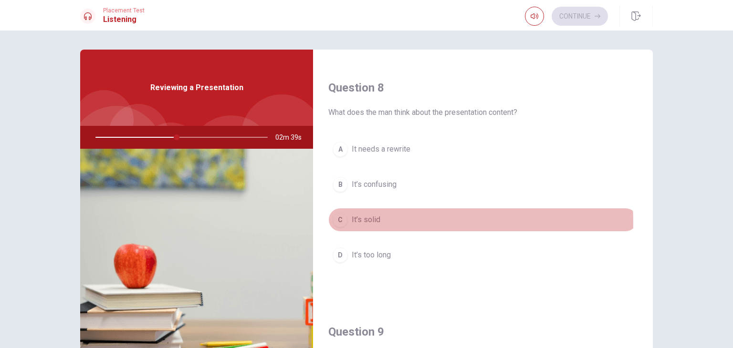
click at [332, 221] on div "C" at bounding box center [339, 219] width 15 height 15
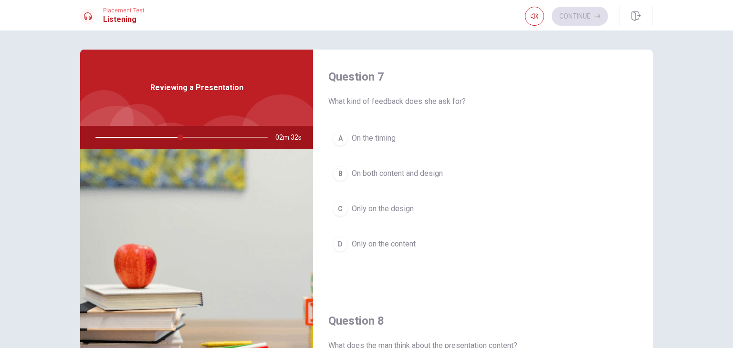
scroll to position [254, 0]
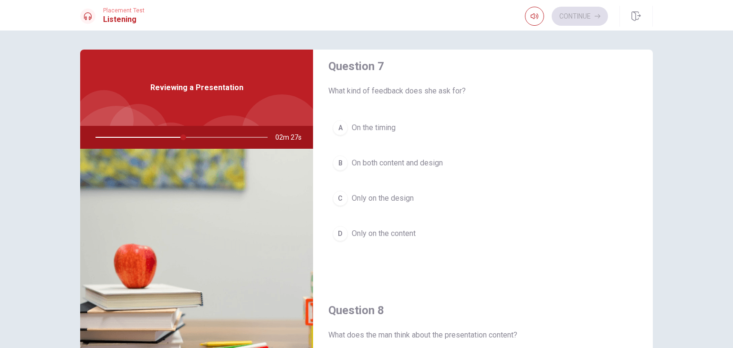
click at [334, 162] on div "B" at bounding box center [339, 162] width 15 height 15
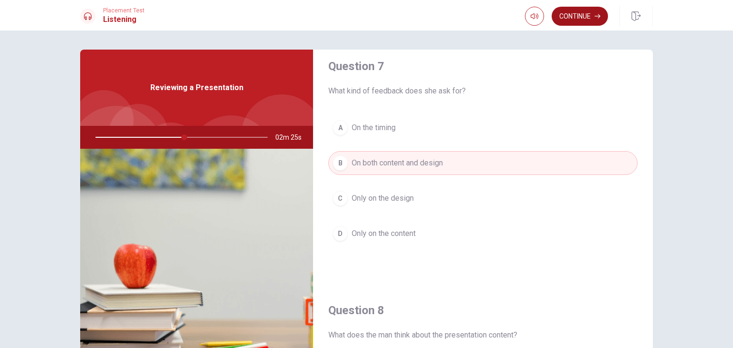
click at [586, 14] on button "Continue" at bounding box center [579, 16] width 56 height 19
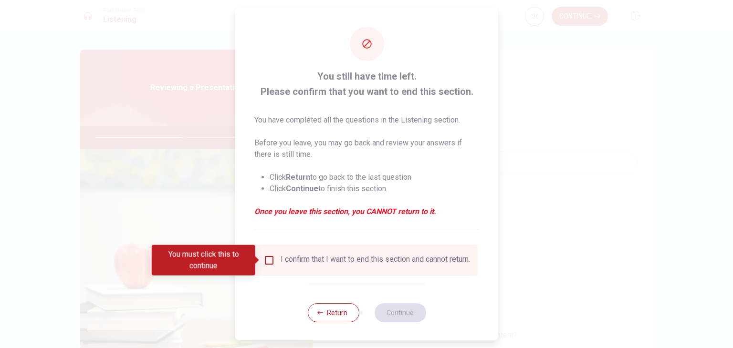
click at [272, 264] on input "You must click this to continue" at bounding box center [268, 260] width 11 height 11
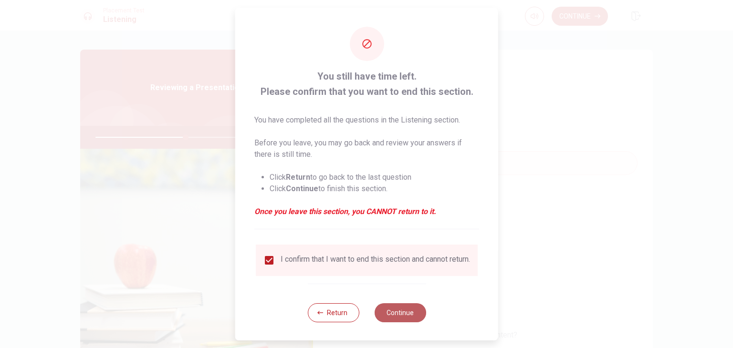
click at [408, 319] on button "Continue" at bounding box center [400, 312] width 52 height 19
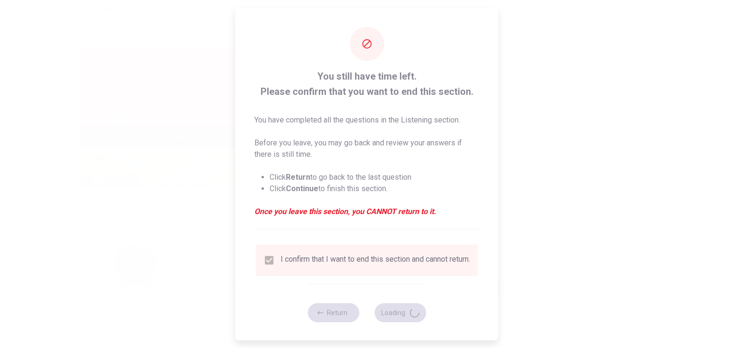
type input "53"
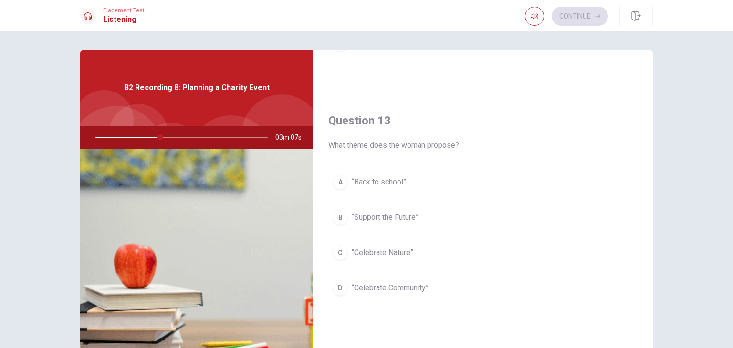
scroll to position [445, 0]
click at [338, 284] on div "D" at bounding box center [339, 286] width 15 height 15
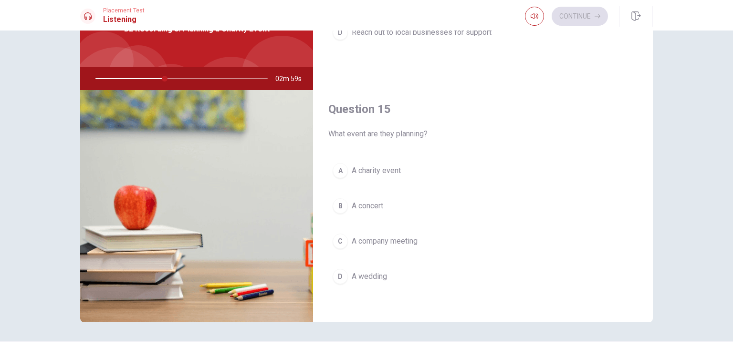
scroll to position [63, 0]
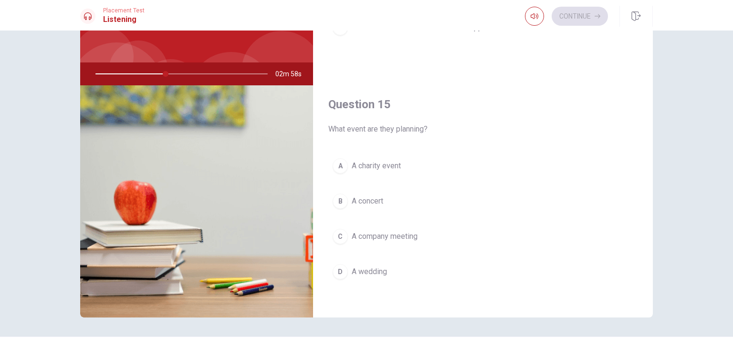
click at [336, 161] on div "A" at bounding box center [339, 165] width 15 height 15
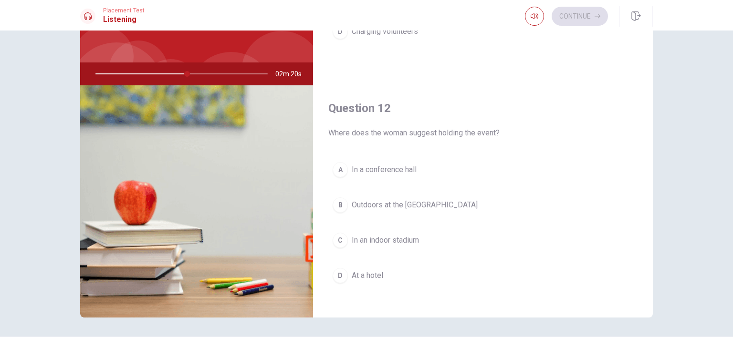
scroll to position [159, 0]
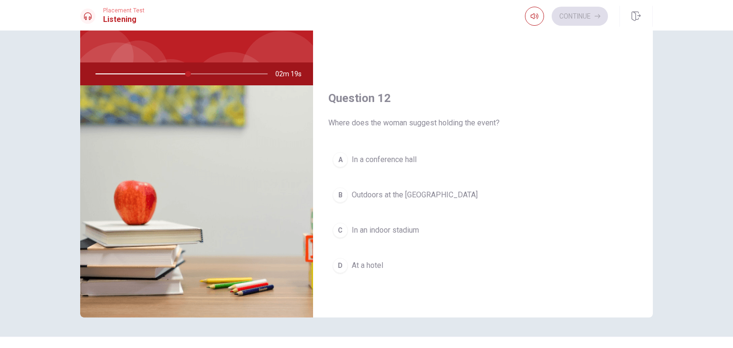
click at [339, 192] on div "B" at bounding box center [339, 194] width 15 height 15
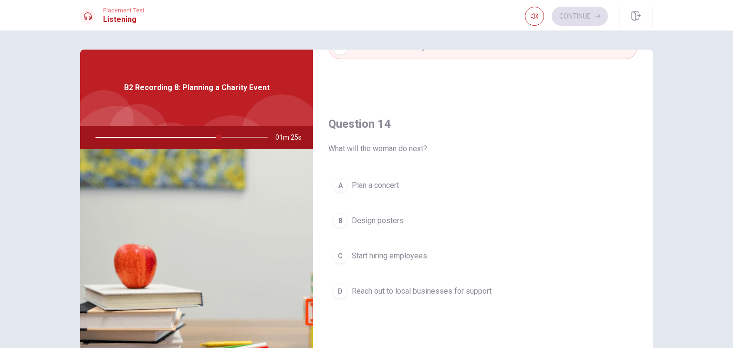
scroll to position [731, 0]
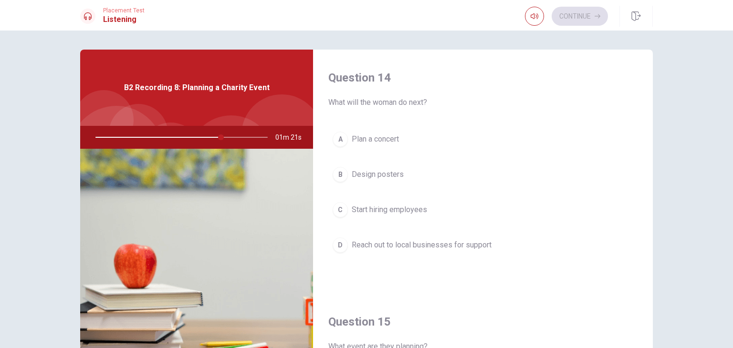
click at [341, 241] on div "D" at bounding box center [339, 245] width 15 height 15
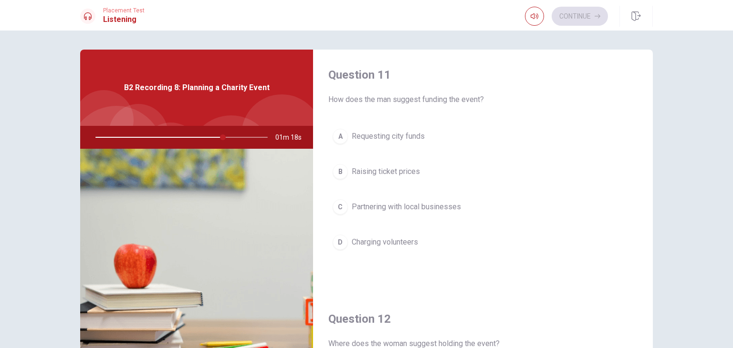
scroll to position [0, 0]
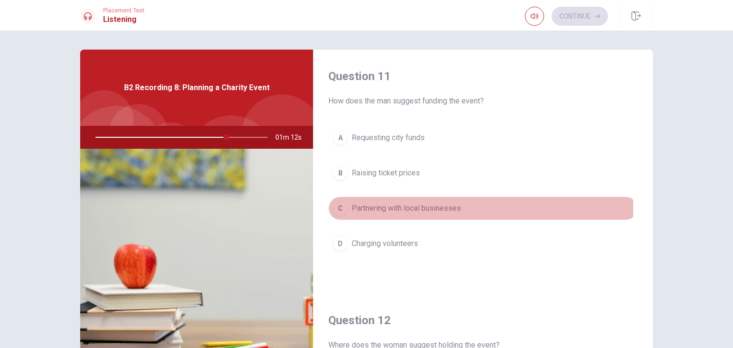
click at [337, 208] on div "C" at bounding box center [339, 208] width 15 height 15
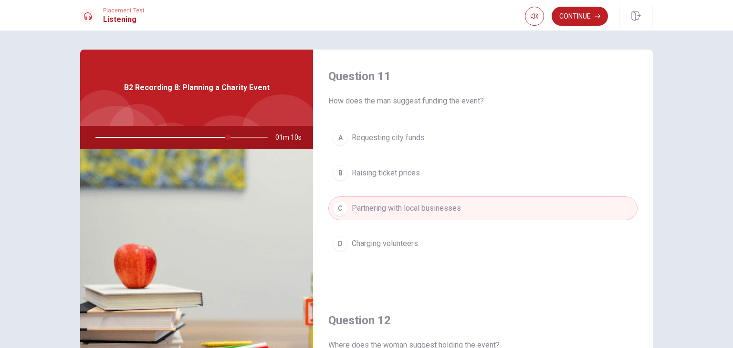
click at [335, 241] on div "D" at bounding box center [339, 243] width 15 height 15
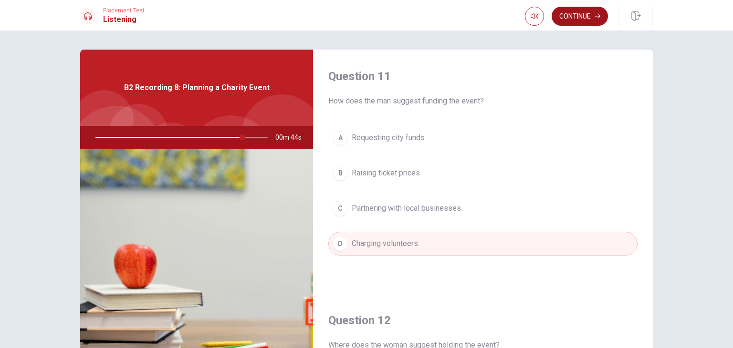
click at [573, 13] on button "Continue" at bounding box center [579, 16] width 56 height 19
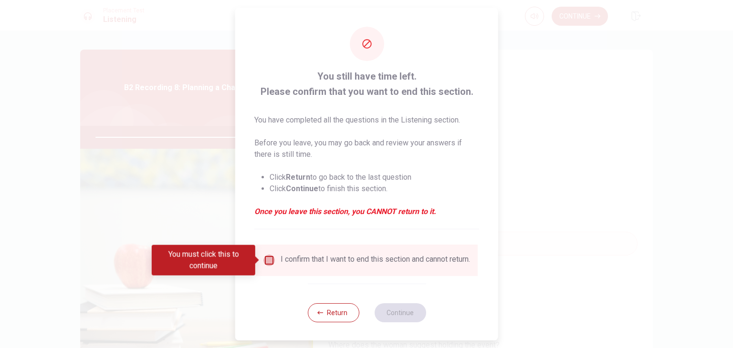
click at [272, 260] on input "You must click this to continue" at bounding box center [268, 260] width 11 height 11
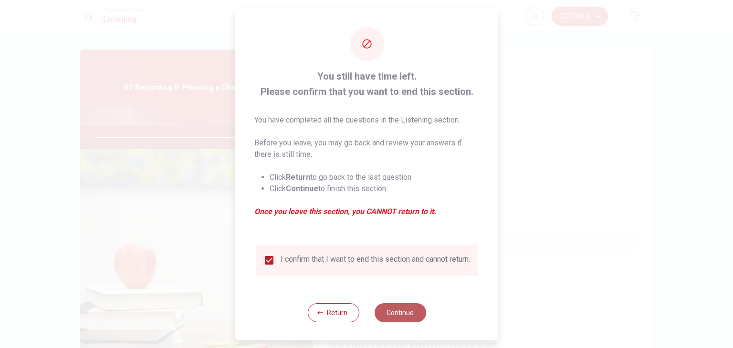
click at [385, 319] on button "Continue" at bounding box center [400, 312] width 52 height 19
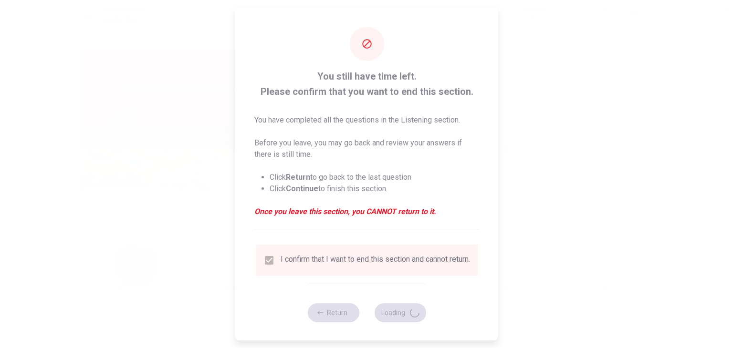
type input "86"
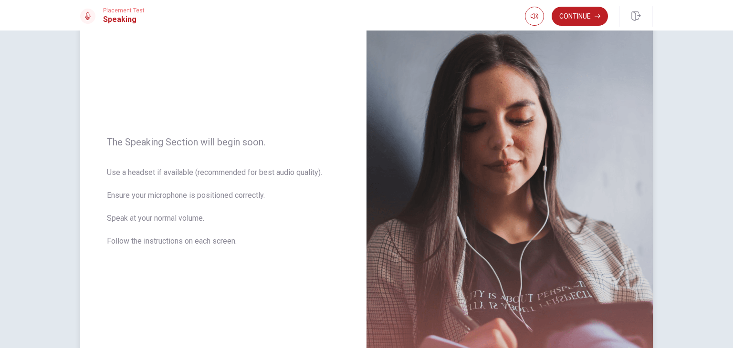
scroll to position [63, 0]
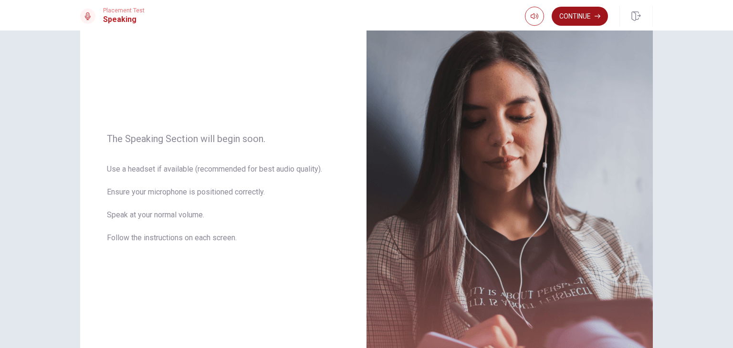
click at [576, 21] on button "Continue" at bounding box center [579, 16] width 56 height 19
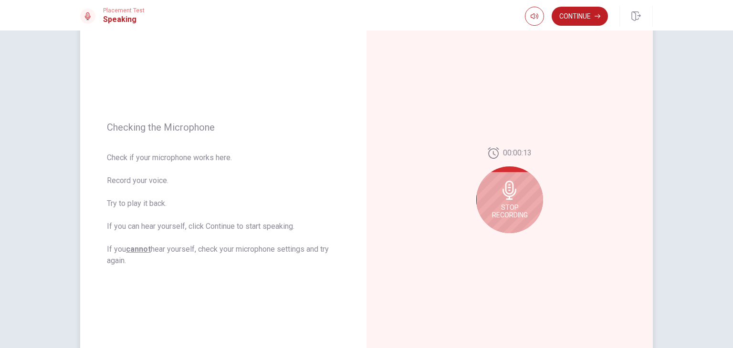
click at [506, 193] on icon at bounding box center [509, 190] width 14 height 19
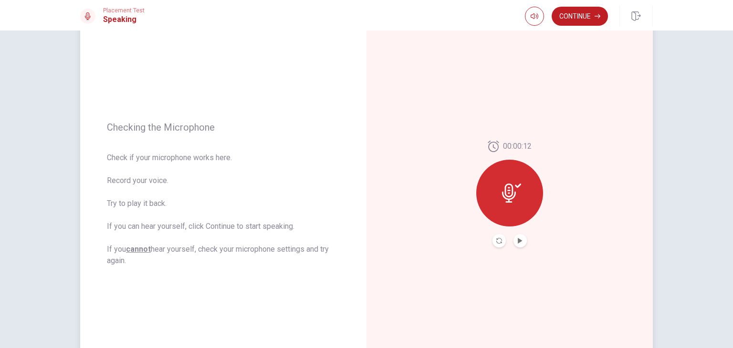
click at [511, 191] on icon at bounding box center [511, 193] width 19 height 19
click at [519, 241] on icon "Play Audio" at bounding box center [520, 241] width 6 height 6
click at [517, 185] on icon at bounding box center [518, 186] width 6 height 4
drag, startPoint x: 506, startPoint y: 191, endPoint x: 505, endPoint y: 205, distance: 13.9
click at [506, 193] on icon at bounding box center [509, 193] width 14 height 19
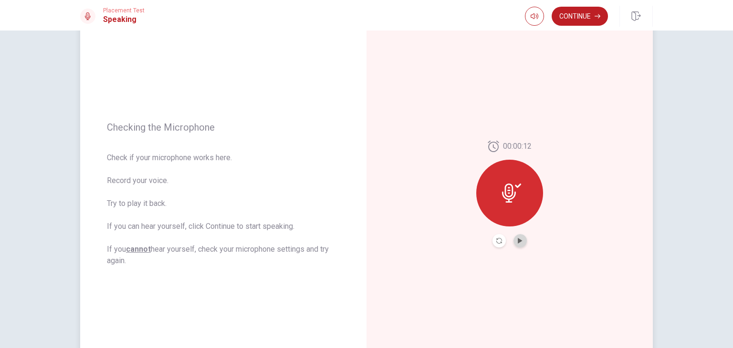
click at [514, 235] on button "Play Audio" at bounding box center [519, 240] width 13 height 13
drag, startPoint x: 511, startPoint y: 170, endPoint x: 523, endPoint y: 191, distance: 24.1
click at [512, 170] on div at bounding box center [509, 193] width 67 height 67
click at [513, 184] on icon at bounding box center [511, 193] width 19 height 19
click at [518, 241] on icon "Pause Audio" at bounding box center [519, 241] width 5 height 6
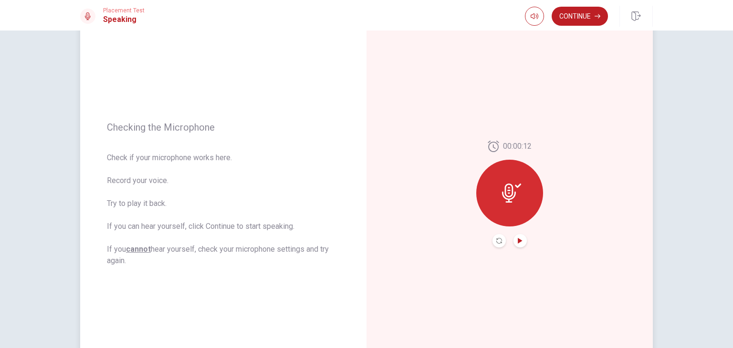
click at [518, 242] on icon "Play Audio" at bounding box center [520, 241] width 6 height 6
drag, startPoint x: 507, startPoint y: 183, endPoint x: 513, endPoint y: 193, distance: 11.3
click at [507, 183] on div at bounding box center [509, 193] width 67 height 67
drag, startPoint x: 510, startPoint y: 187, endPoint x: 514, endPoint y: 192, distance: 6.1
click at [513, 190] on icon at bounding box center [511, 193] width 19 height 19
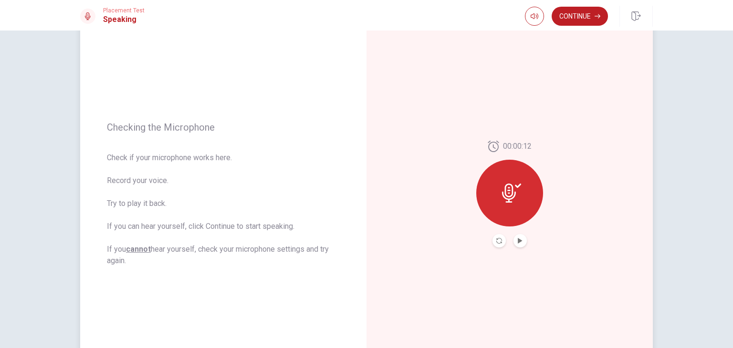
click at [507, 193] on icon at bounding box center [511, 193] width 19 height 19
click at [500, 182] on div at bounding box center [509, 193] width 67 height 67
click at [504, 182] on div at bounding box center [509, 193] width 67 height 67
drag, startPoint x: 504, startPoint y: 182, endPoint x: 488, endPoint y: 178, distance: 15.7
click at [503, 182] on div at bounding box center [509, 193] width 67 height 67
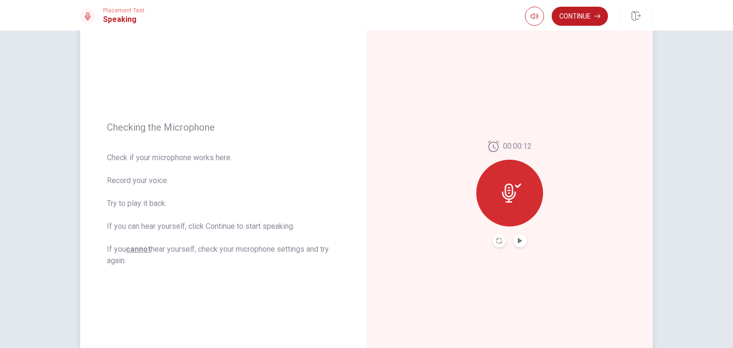
click at [491, 143] on icon at bounding box center [492, 146] width 11 height 11
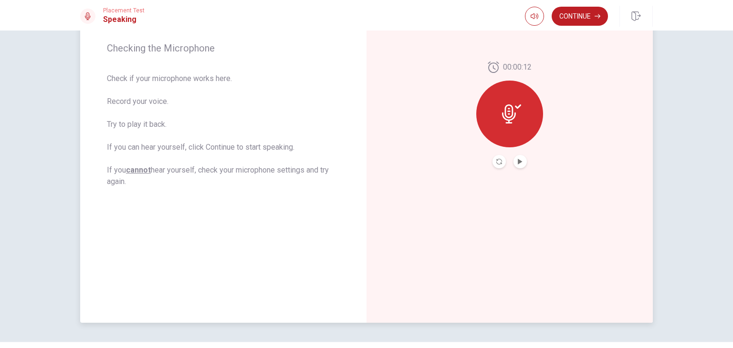
scroll to position [0, 0]
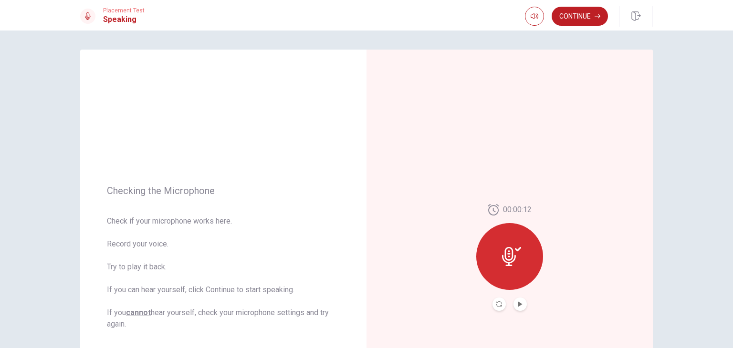
click at [525, 21] on div at bounding box center [534, 16] width 19 height 19
click at [532, 20] on button "button" at bounding box center [534, 16] width 19 height 19
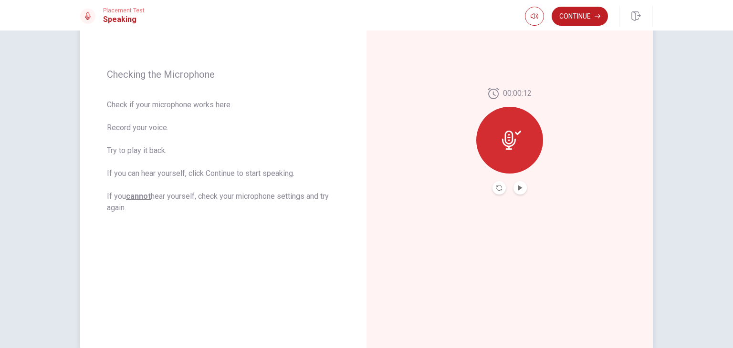
scroll to position [127, 0]
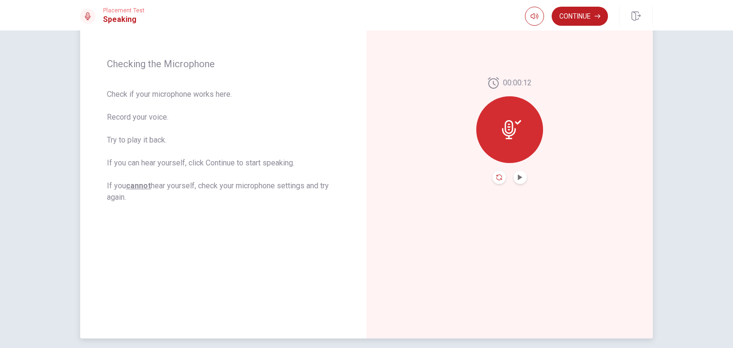
click at [497, 178] on icon "Record Again" at bounding box center [499, 178] width 6 height 6
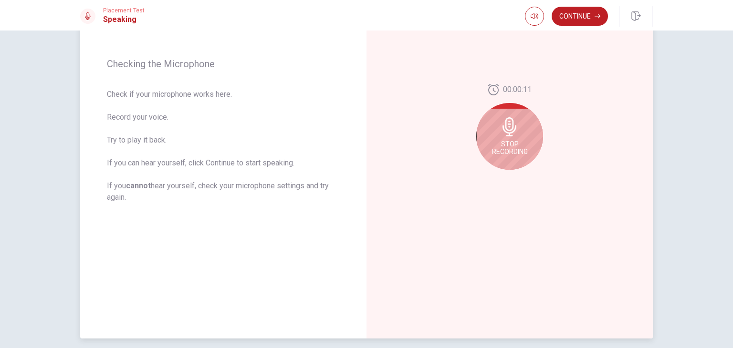
click at [506, 121] on icon at bounding box center [509, 126] width 14 height 19
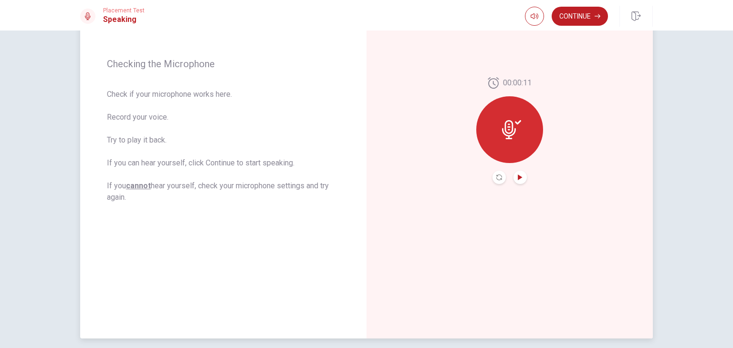
click at [517, 177] on icon "Play Audio" at bounding box center [519, 178] width 4 height 6
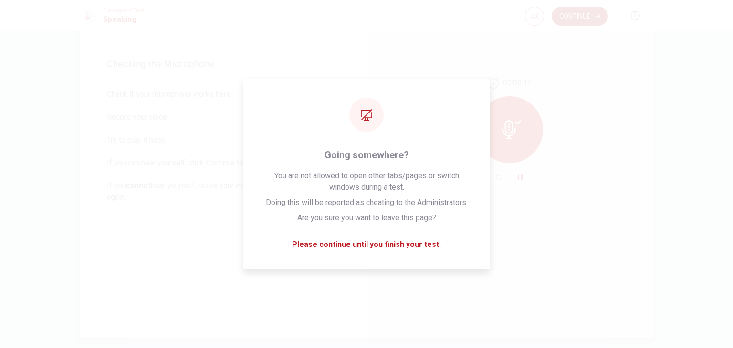
click at [567, 16] on button "Continue" at bounding box center [579, 16] width 56 height 19
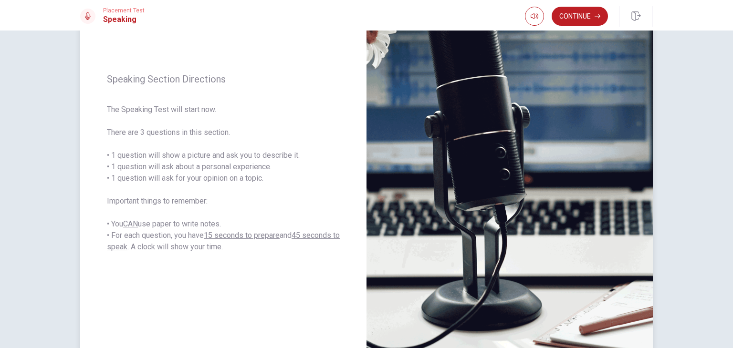
scroll to position [95, 0]
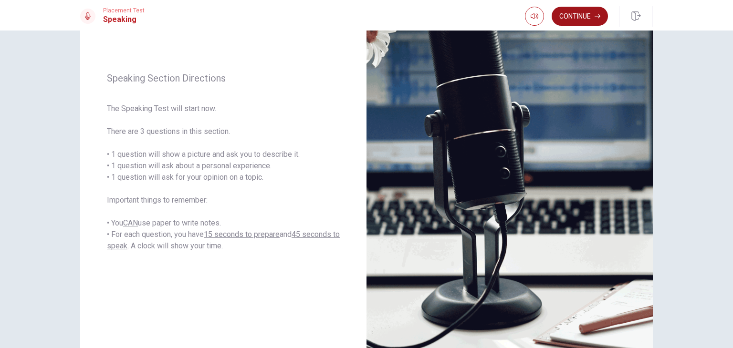
click at [576, 11] on button "Continue" at bounding box center [579, 16] width 56 height 19
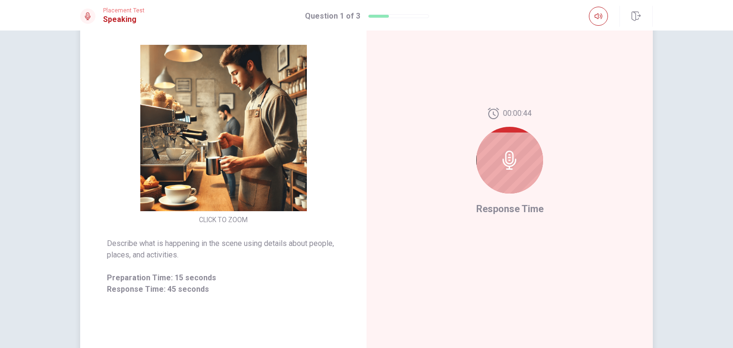
click at [511, 156] on icon at bounding box center [509, 160] width 19 height 19
click at [506, 161] on icon at bounding box center [509, 160] width 19 height 19
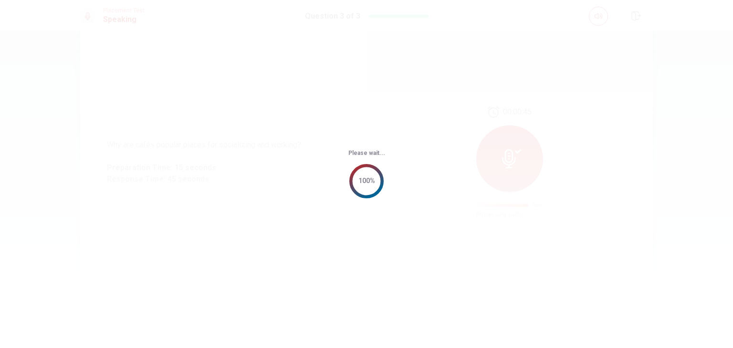
scroll to position [0, 0]
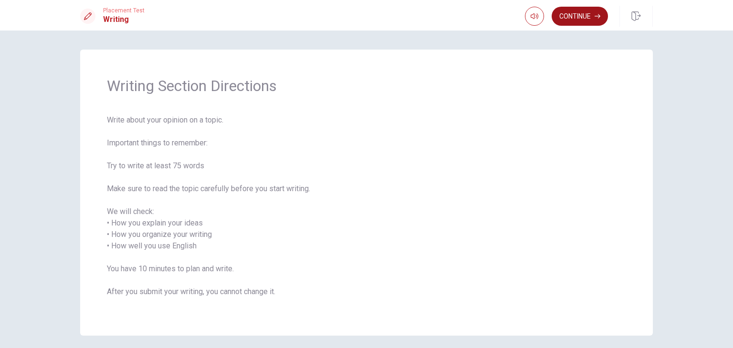
click at [585, 9] on button "Continue" at bounding box center [579, 16] width 56 height 19
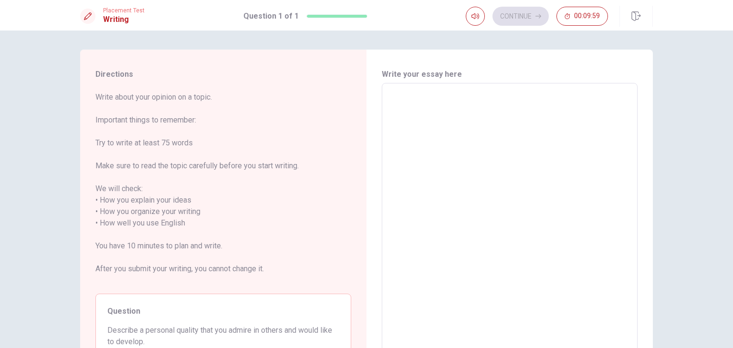
click at [413, 100] on textarea at bounding box center [509, 223] width 242 height 265
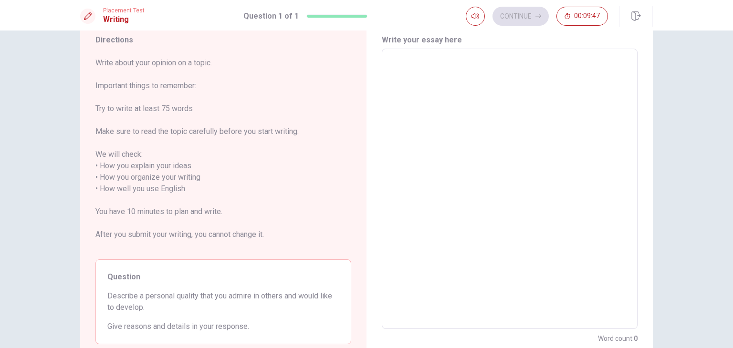
scroll to position [35, 0]
type textarea "T"
type textarea "x"
type textarea "Th"
type textarea "x"
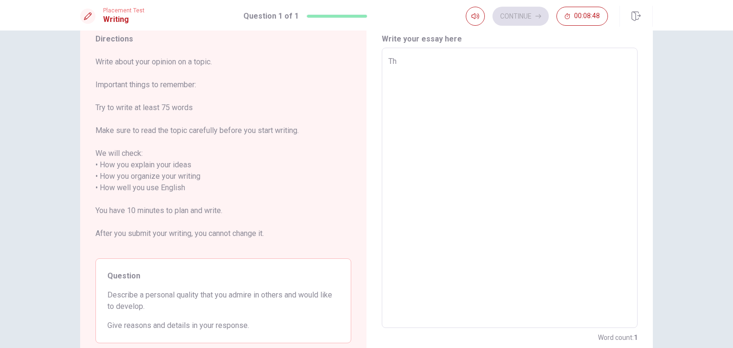
type textarea "The"
type textarea "x"
type textarea "The"
type textarea "x"
type textarea "The p"
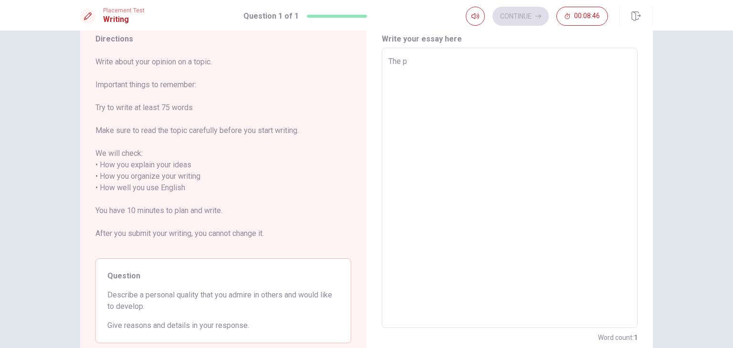
type textarea "x"
type textarea "The pe"
type textarea "x"
type textarea "The per"
type textarea "x"
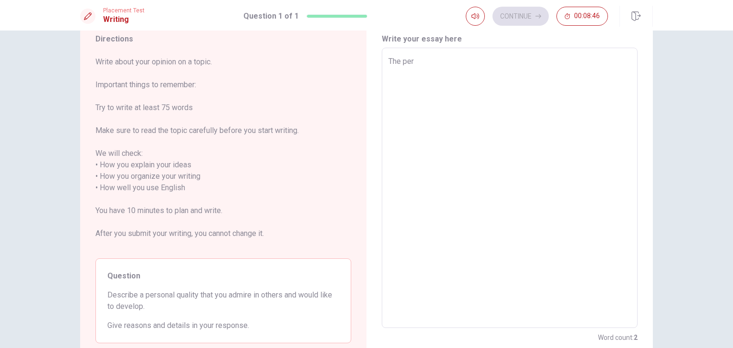
type textarea "The pers"
type textarea "x"
type textarea "The perso"
type textarea "x"
type textarea "The person"
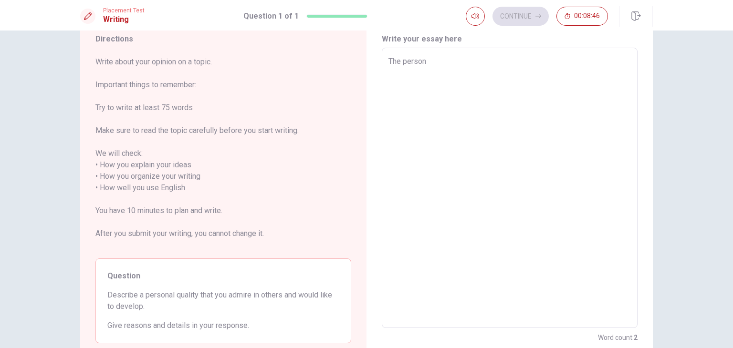
type textarea "x"
type textarea "The persona"
type textarea "x"
type textarea "The personal"
type textarea "x"
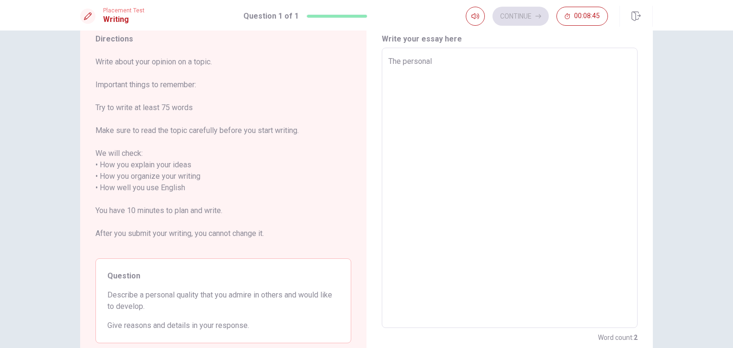
type textarea "The personal"
type textarea "x"
type textarea "The personal q"
type textarea "x"
type textarea "The personal qu"
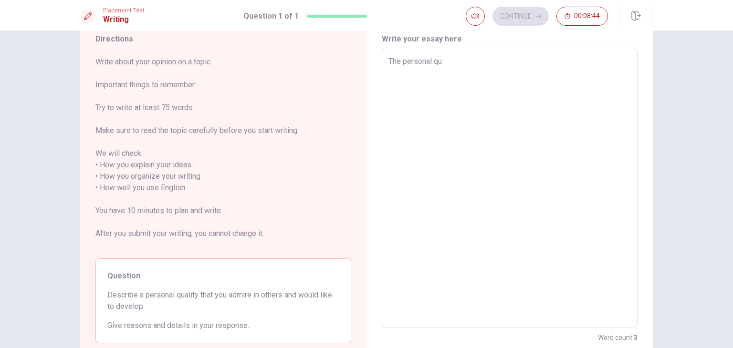
type textarea "x"
type textarea "The personal qui"
type textarea "x"
type textarea "The personal quia"
type textarea "x"
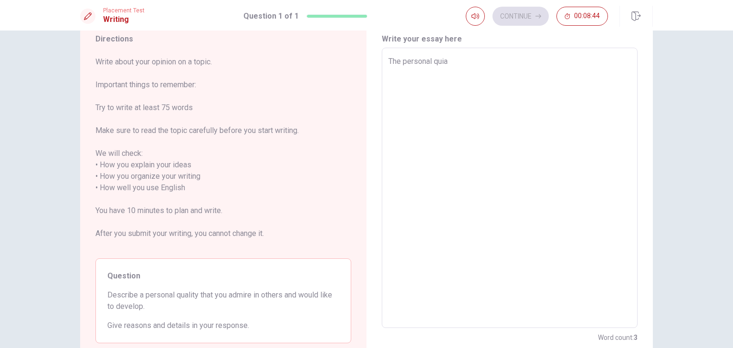
type textarea "The personal quial"
type textarea "x"
type textarea "The personal quiali"
type textarea "x"
type textarea "The personal quialit"
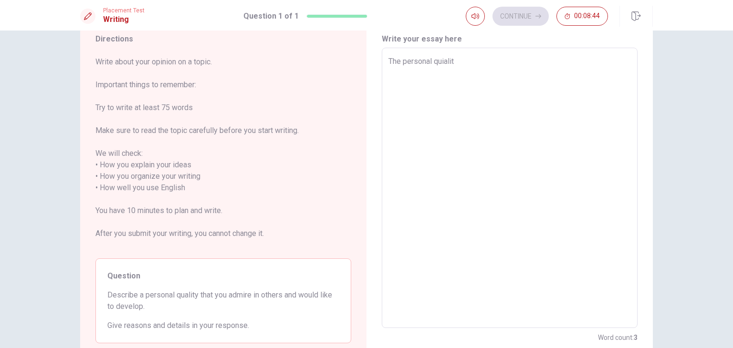
type textarea "x"
type textarea "The personal quiality"
type textarea "x"
type textarea "The personal quiality"
type textarea "x"
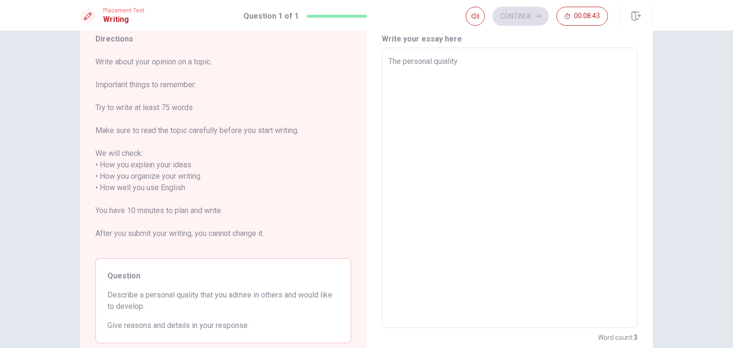
type textarea "The personal quiality t"
type textarea "x"
type textarea "The personal quiality th"
type textarea "x"
type textarea "The personal quiality tha"
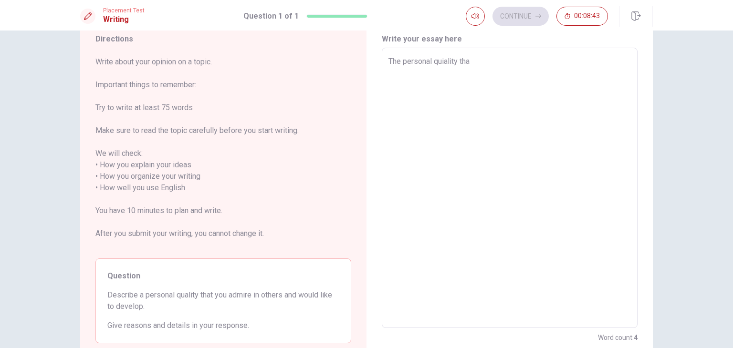
type textarea "x"
type textarea "The personal quiality that"
type textarea "x"
type textarea "The personal quiality that"
type textarea "x"
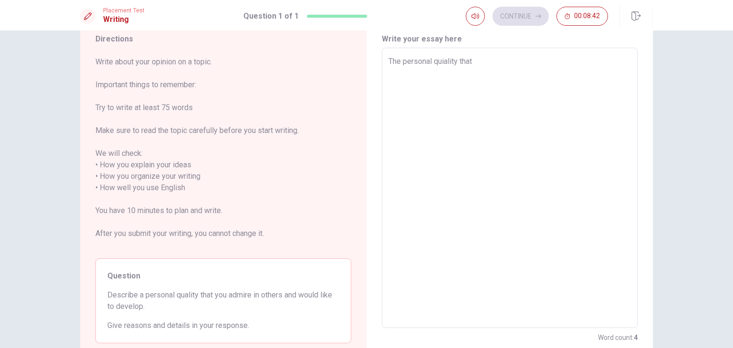
type textarea "The personal quiality that i"
type textarea "x"
type textarea "The personal quiality that i"
type textarea "x"
type textarea "The personal quiality that i a"
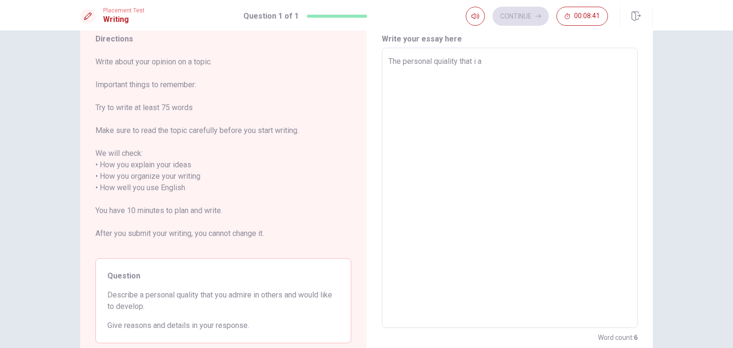
type textarea "x"
type textarea "The personal quiality that i ad"
type textarea "x"
type textarea "The personal quiality that i adm"
type textarea "x"
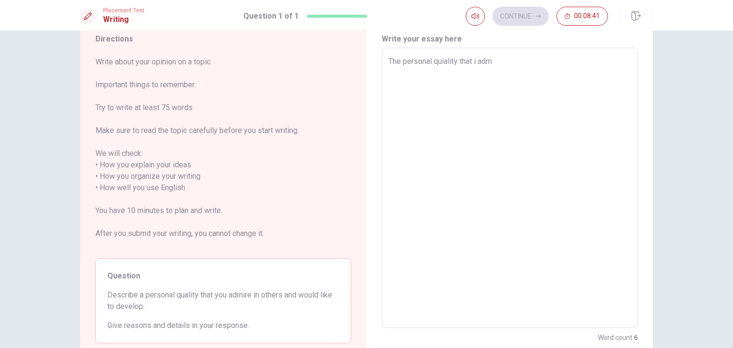
type textarea "The personal quiality that i admi"
type textarea "x"
type textarea "The personal quiality that i [PERSON_NAME]"
type textarea "x"
type textarea "The personal quiality that i admire"
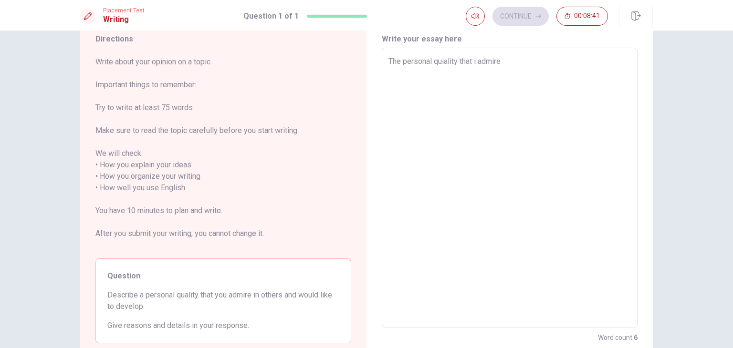
type textarea "x"
type textarea "The personal quiality that i admire"
type textarea "x"
type textarea "The personal quiality that i admire m"
type textarea "x"
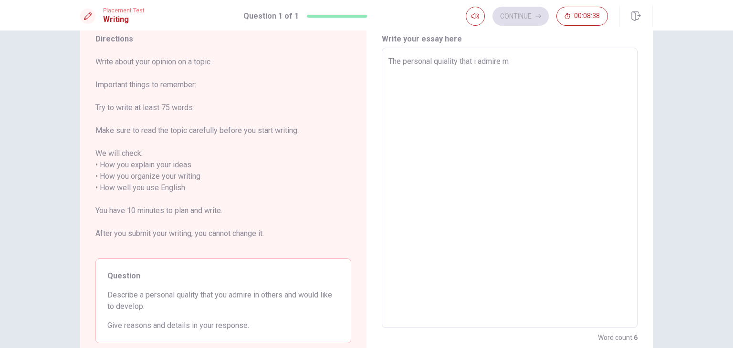
type textarea "The personal quiality that i admire mu"
type textarea "x"
type textarea "The personal quiality that i admire muc"
type textarea "x"
type textarea "The personal quiality that i admire much"
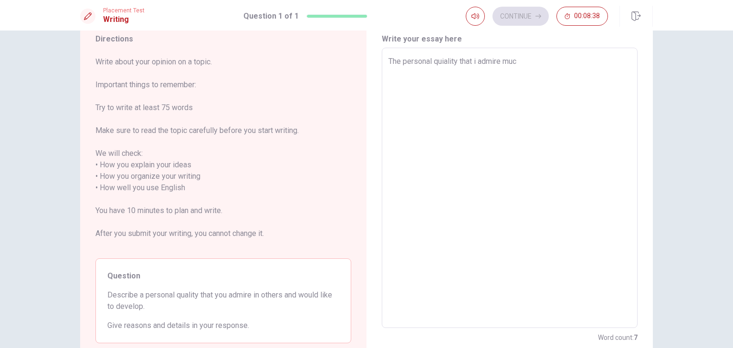
type textarea "x"
type textarea "The personal quiality that i admire much"
type textarea "x"
type textarea "The personal quiality that i admire much a"
type textarea "x"
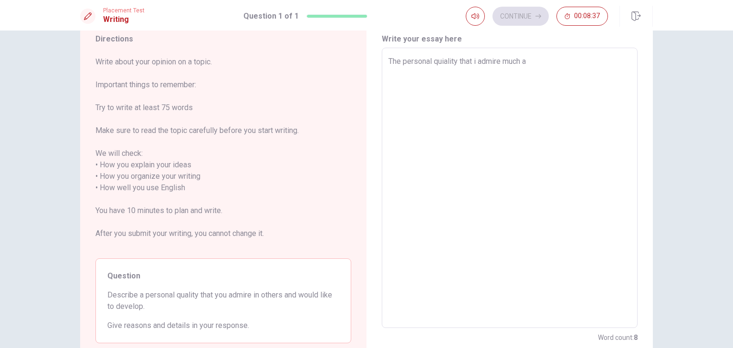
type textarea "The personal quiality that i admire much an"
type textarea "x"
type textarea "The personal quiality that i admire much and"
type textarea "x"
type textarea "The personal quiality that i admire much and"
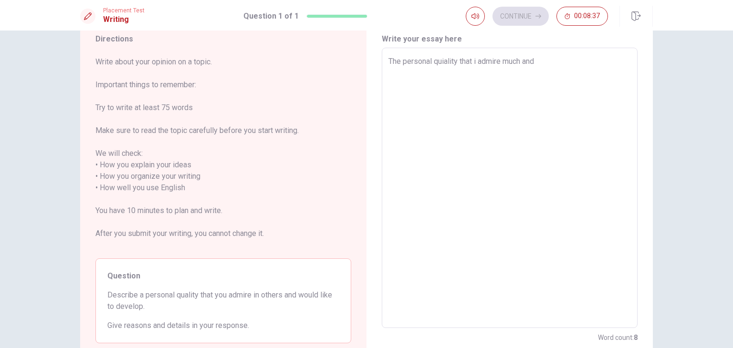
type textarea "x"
type textarea "The personal quiality that i admire much and r"
type textarea "x"
type textarea "The personal quiality that i admire much and re"
type textarea "x"
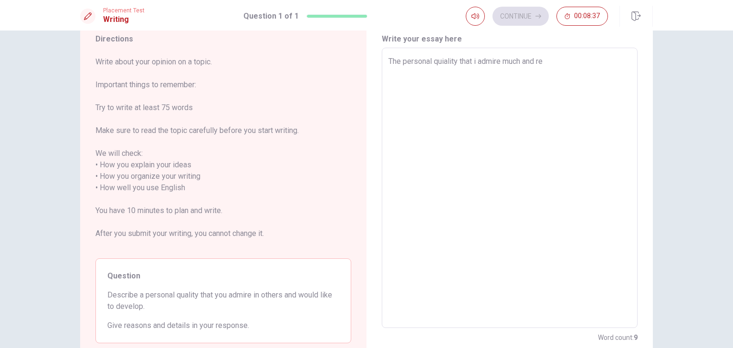
type textarea "The personal quiality that i admire much and rec"
type textarea "x"
type textarea "The personal quiality that i admire much and rece"
type textarea "x"
type textarea "The personal quiality that i admire much and recen"
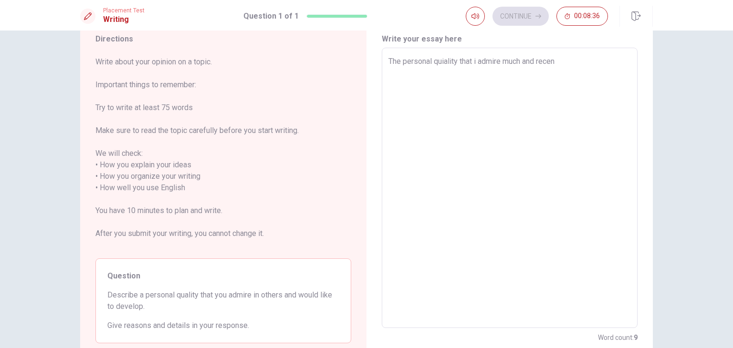
type textarea "x"
type textarea "The personal quiality that i admire much and recent"
type textarea "x"
type textarea "The personal quiality that i admire much and recentl"
type textarea "x"
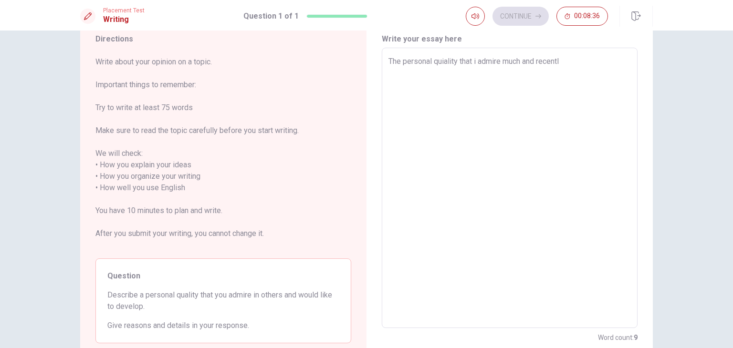
type textarea "The personal quiality that i admire much and recently"
type textarea "x"
type textarea "The personal quiality that i admire much and recently"
type textarea "x"
type textarea "The personal quiality that i admire much and recently i"
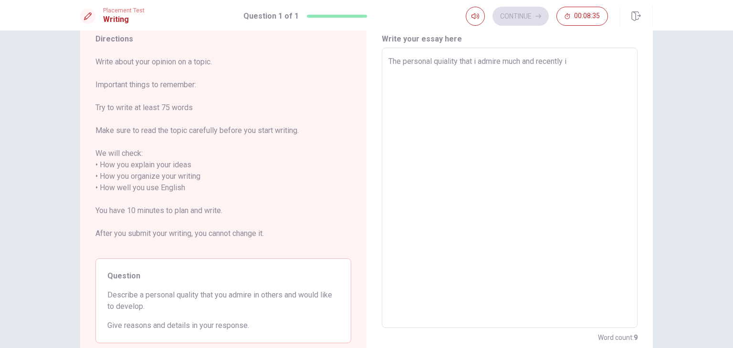
type textarea "x"
type textarea "The personal quiality that i admire much and recently is"
type textarea "x"
type textarea "The personal quiality that i admire much and recently is"
type textarea "x"
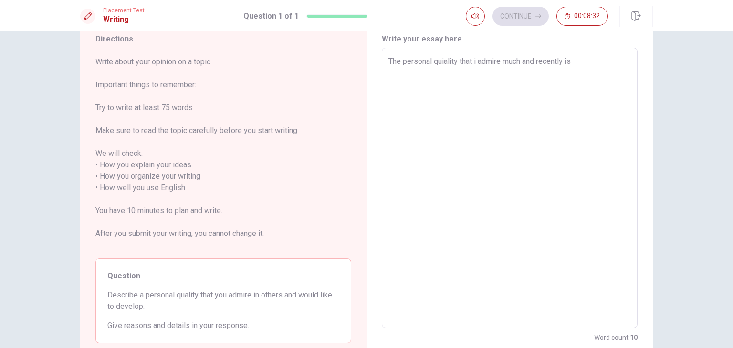
type textarea "The personal quiality that i admire much and recently is s"
type textarea "x"
type textarea "The personal quiality that i admire much and recently is se"
type textarea "x"
type textarea "The personal quiality that i admire much and recently is sel"
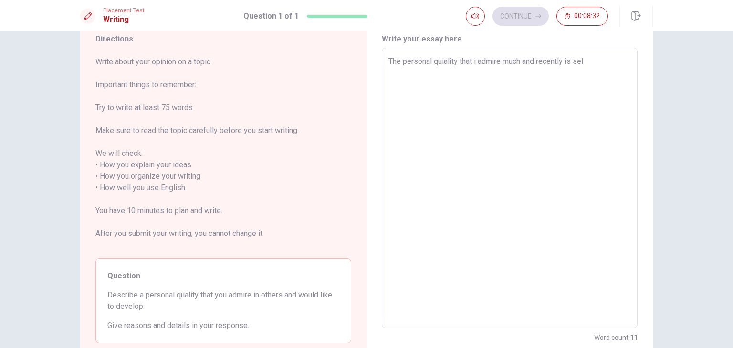
type textarea "x"
type textarea "The personal quiality that i admire much and recently is self"
type textarea "x"
type textarea "The personal quiality that i admire much and recently is self"
type textarea "x"
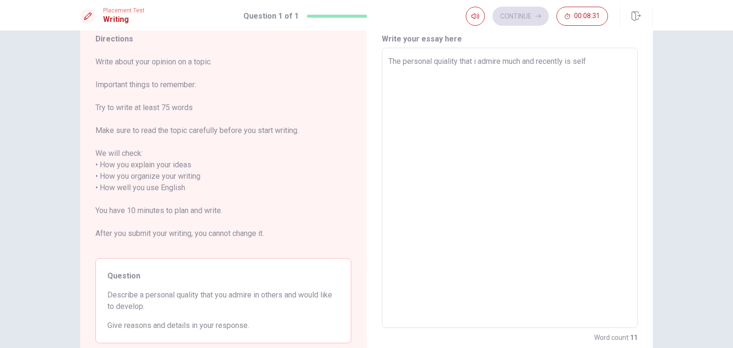
type textarea "The personal quiality that i admire much and recently is self d"
type textarea "x"
type textarea "The personal quiality that i admire much and recently is self di"
type textarea "x"
type textarea "The personal quiality that i admire much and recently is self dis"
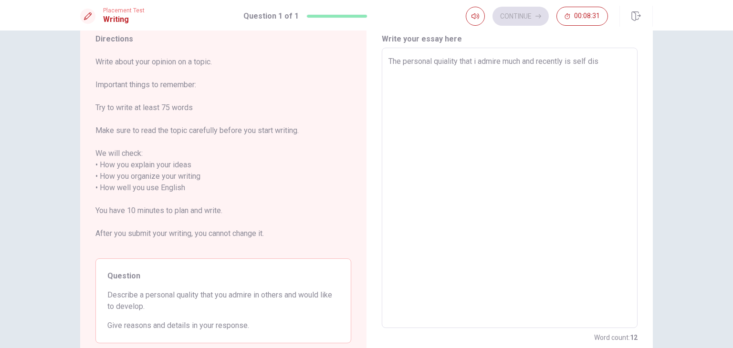
type textarea "x"
type textarea "The personal quiality that i admire much and recently is self disc"
type textarea "x"
type textarea "The personal quiality that i admire much and recently is self disci"
type textarea "x"
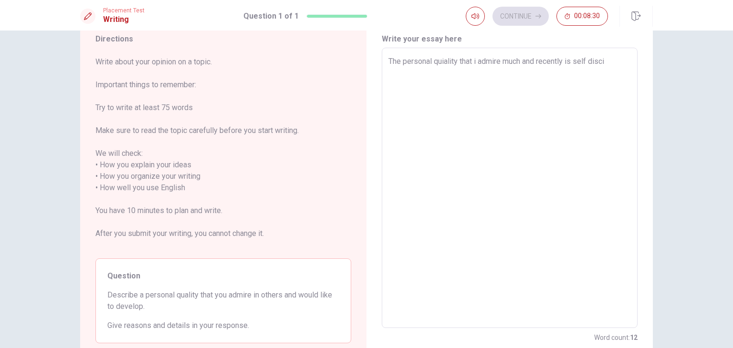
type textarea "The personal quiality that i admire much and recently is self discip"
type textarea "x"
type textarea "The personal quiality that i admire much and recently is self discipl"
type textarea "x"
type textarea "The personal quiality that i admire much and recently is self discipli"
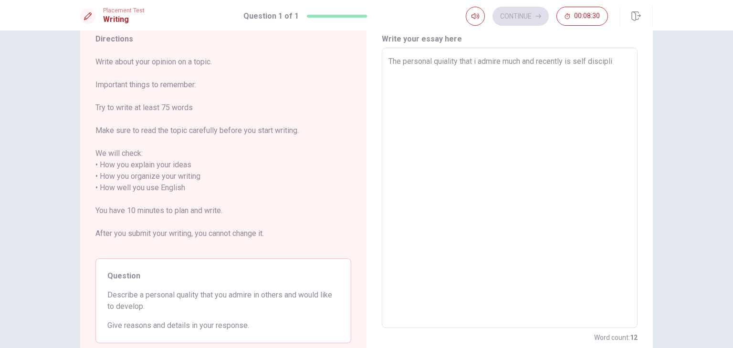
type textarea "x"
type textarea "The personal quiality that i admire much and recently is self disciplin"
type textarea "x"
type textarea "The personal quiality that i admire much and recently is self discipline"
type textarea "x"
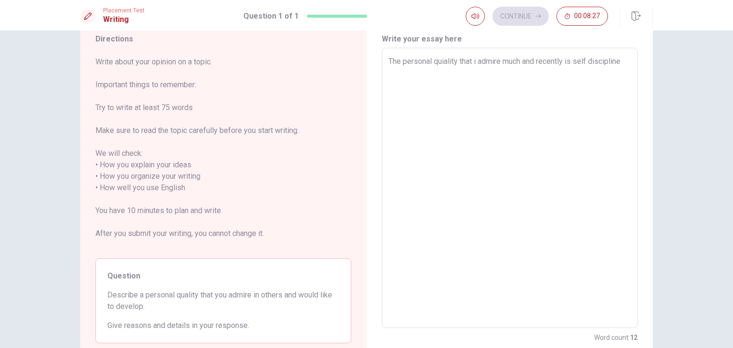
type textarea "The personal quiality that i admire much and recently is self discipline"
type textarea "x"
type textarea "The personal quiality that i admire much and recently is self discipline p"
type textarea "x"
type textarea "The personal quiality that i admire much and recently is self discipline pa"
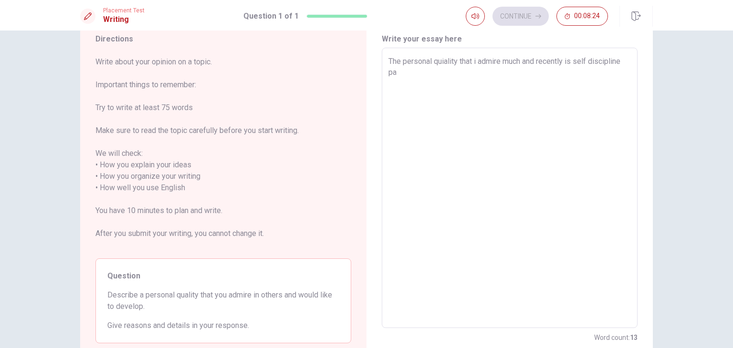
type textarea "x"
type textarea "The personal quiality that i admire much and recently is self discipline par"
type textarea "x"
type textarea "The personal quiality that i admire much and recently is self discipline part"
type textarea "x"
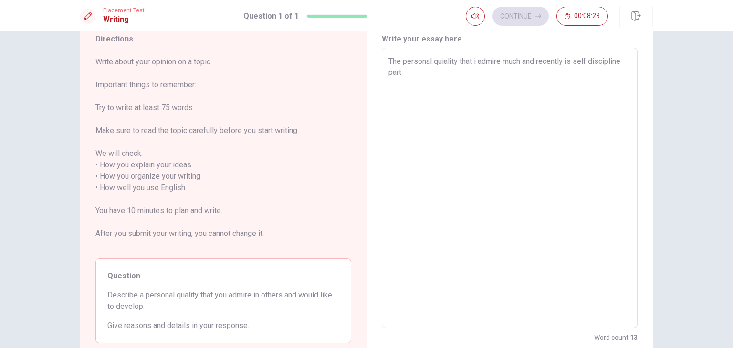
type textarea "The personal quiality that i admire much and recently is self discipline parti"
type textarea "x"
type textarea "The personal quiality that i admire much and recently is self discipline partic"
type textarea "x"
type textarea "The personal quiality that i admire much and recently is self discipline particu"
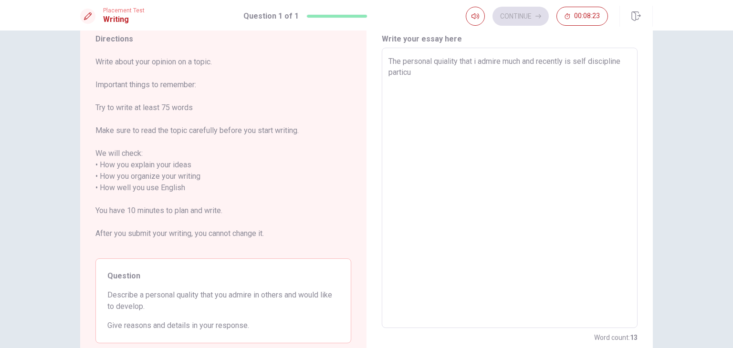
type textarea "x"
type textarea "The personal quiality that i admire much and recently is self discipline partic…"
type textarea "x"
type textarea "The personal quiality that i admire much and recently is self discipline partic…"
type textarea "x"
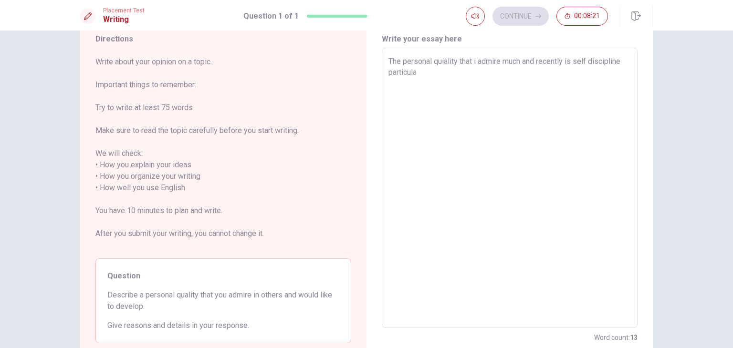
type textarea "The personal quiality that i admire much and recently is self discipline partic…"
type textarea "x"
type textarea "The personal quiality that i admire much and recently is self discipline partic…"
type textarea "x"
type textarea "The personal quiality that i admire much and recently is self discipline partic…"
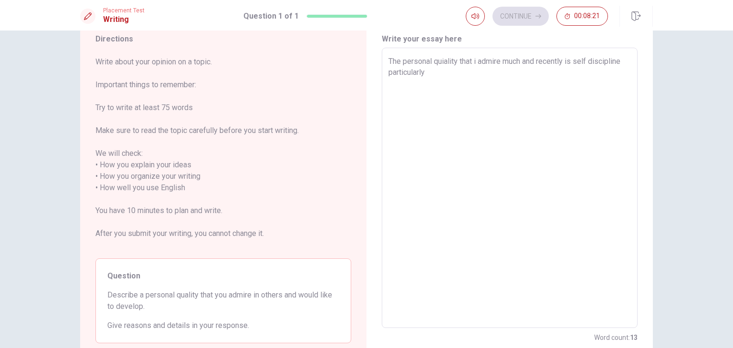
type textarea "x"
type textarea "The personal quiality that i admire much and recently is self discipline partic…"
type textarea "x"
type textarea "The personal quiality that i admire much and recently is self discipline partic…"
type textarea "x"
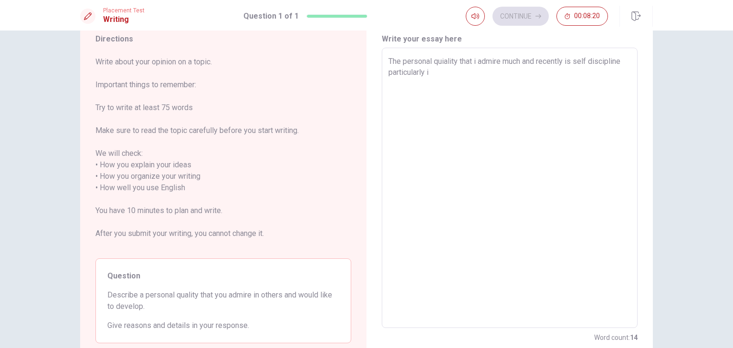
type textarea "The personal quiality that i admire much and recently is self discipline partic…"
type textarea "x"
type textarea "The personal quiality that i admire much and recently is self discipline partic…"
type textarea "x"
type textarea "The personal quiality that i admire much and recently is self discipline partic…"
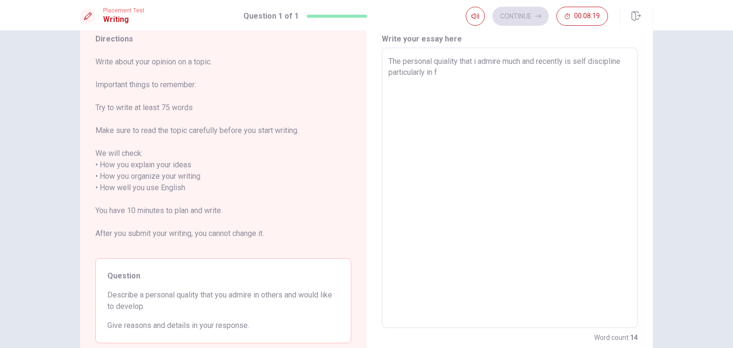
type textarea "x"
type textarea "The personal quiality that i admire much and recently is self discipline partic…"
type textarea "x"
type textarea "The personal quiality that i admire much and recently is self discipline partic…"
type textarea "x"
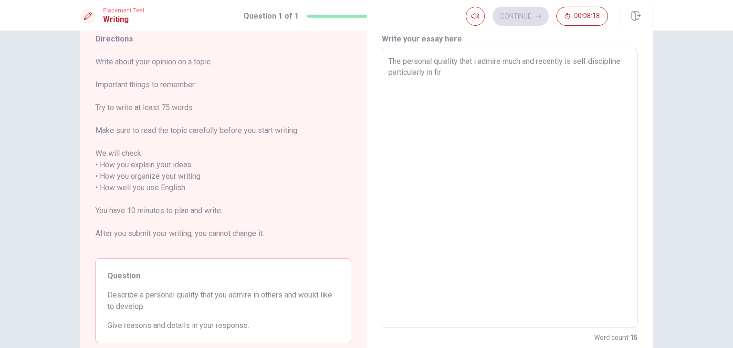
type textarea "The personal quiality that i admire much and recently is self discipline partic…"
type textarea "x"
type textarea "The personal quiality that i admire much and recently is self discipline partic…"
type textarea "x"
type textarea "The personal quiality that i admire much and recently is self discipline partic…"
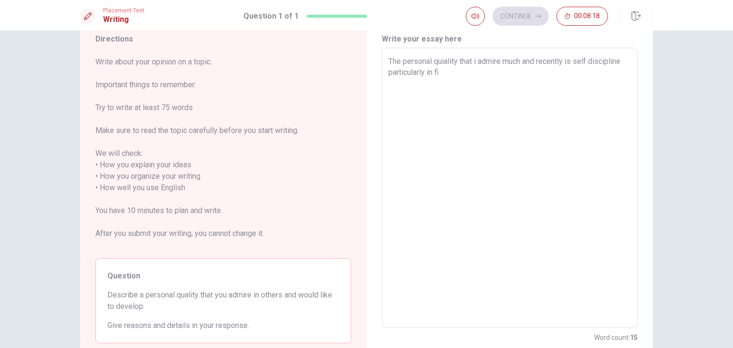
type textarea "x"
type textarea "The personal quiality that i admire much and recently is self discipline partic…"
type textarea "x"
type textarea "The personal quiality that i admire much and recently is self discipline partic…"
type textarea "x"
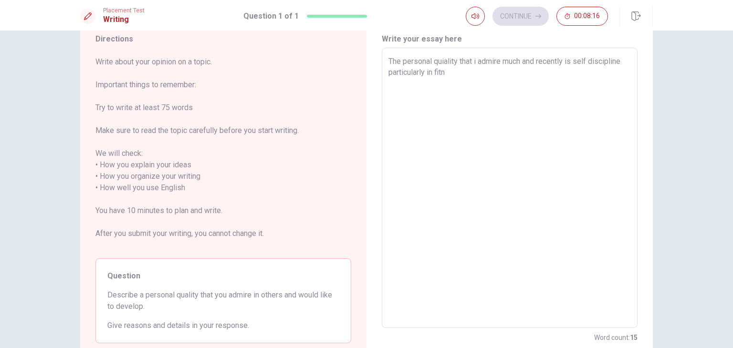
type textarea "The personal quiality that i admire much and recently is self discipline partic…"
type textarea "x"
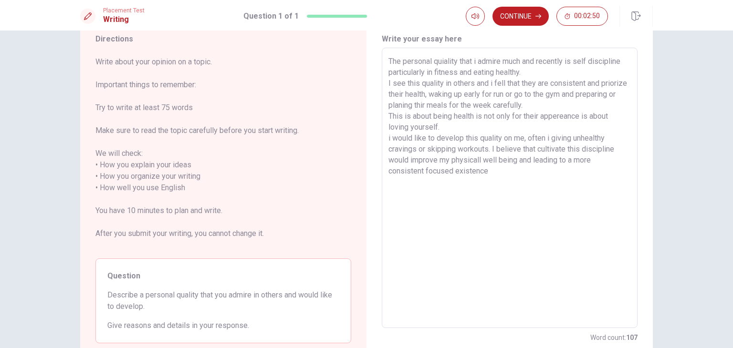
click at [423, 168] on textarea "The personal quiality that i admire much and recently is self discipline partic…" at bounding box center [509, 188] width 242 height 265
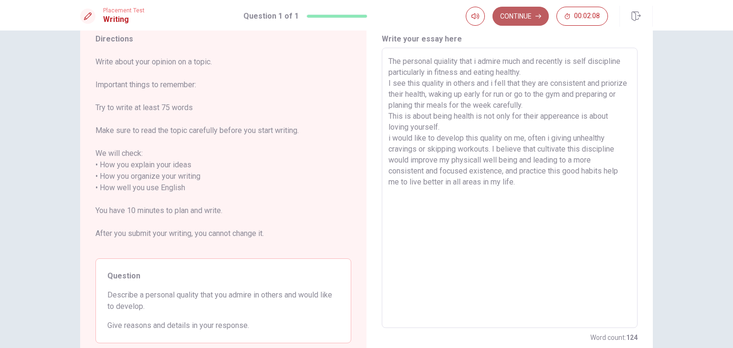
click at [517, 16] on button "Continue" at bounding box center [520, 16] width 56 height 19
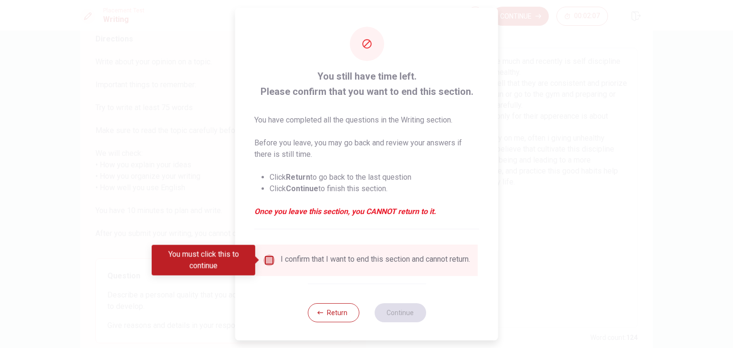
click at [266, 256] on input "You must click this to continue" at bounding box center [268, 260] width 11 height 11
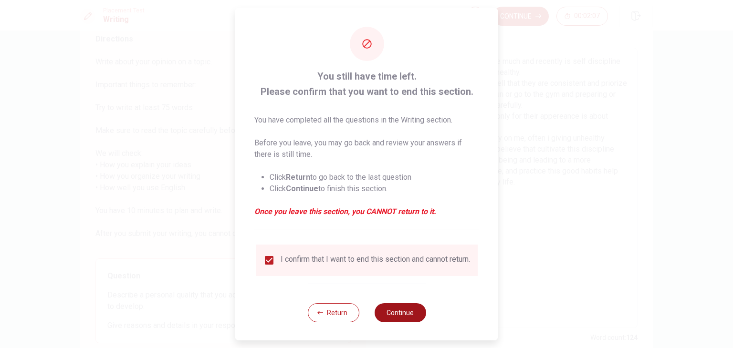
click at [406, 319] on button "Continue" at bounding box center [400, 312] width 52 height 19
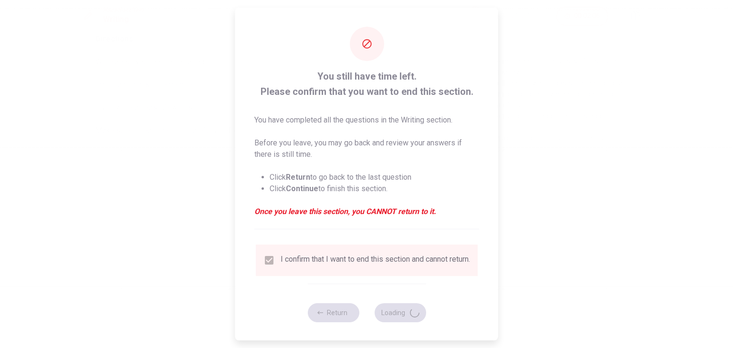
scroll to position [0, 0]
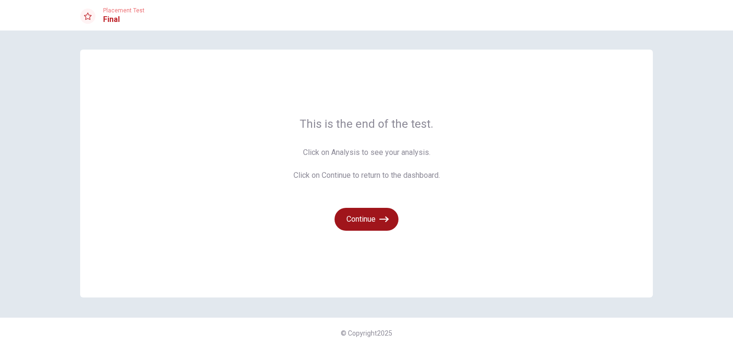
click at [378, 221] on button "Continue" at bounding box center [366, 219] width 64 height 23
